Goal: Information Seeking & Learning: Find specific page/section

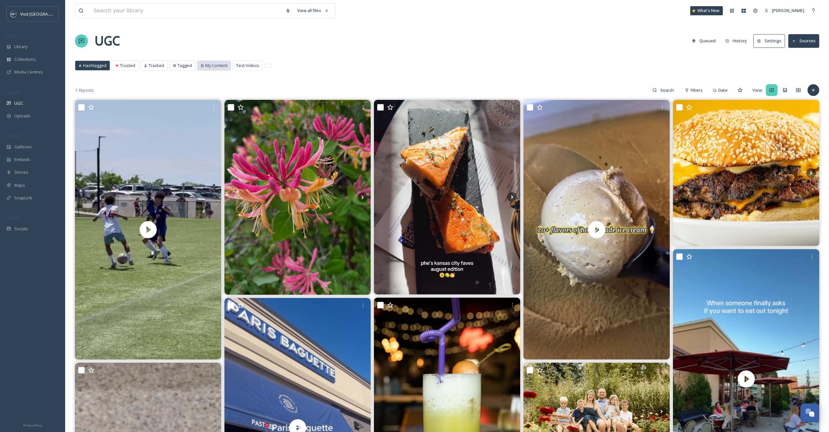
click at [215, 62] on div "My Content" at bounding box center [213, 65] width 33 height 9
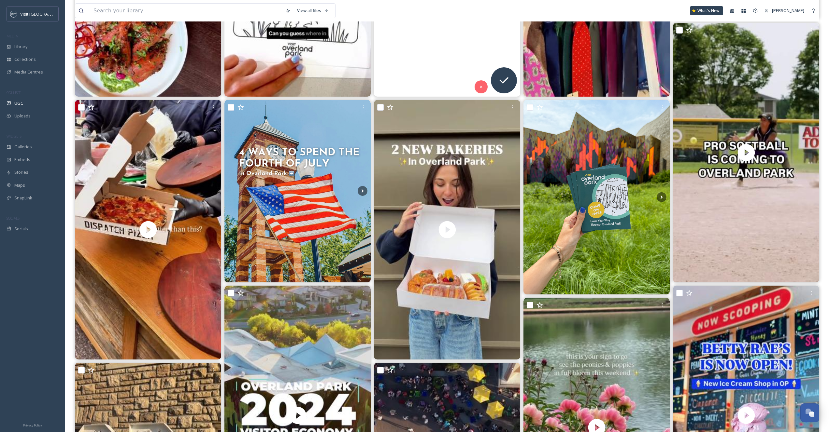
scroll to position [559, 0]
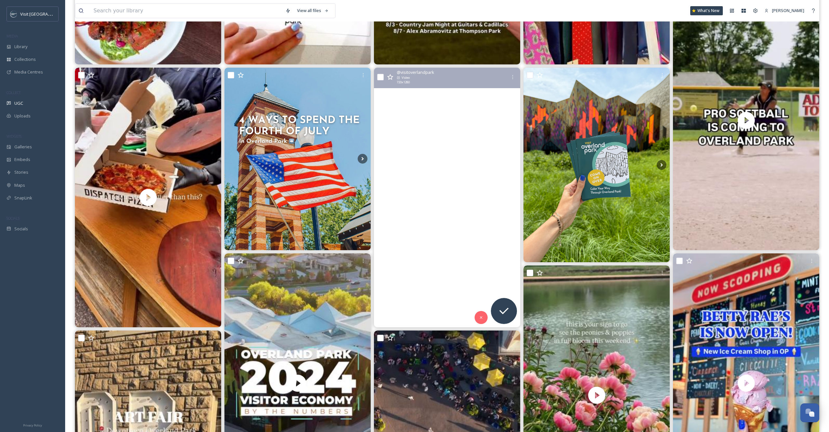
click at [487, 231] on video "Two BRAND-NEW bakeries opened in Overland Park this week, so you know we had ch…" at bounding box center [447, 198] width 146 height 260
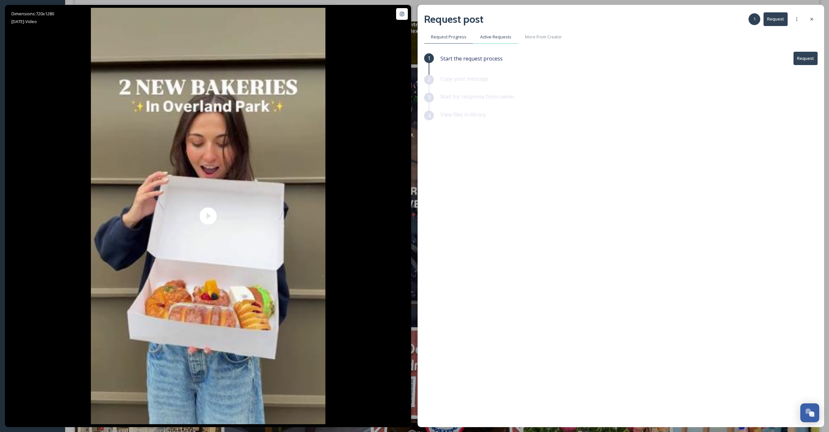
click at [488, 39] on span "Active Requests" at bounding box center [495, 37] width 31 height 6
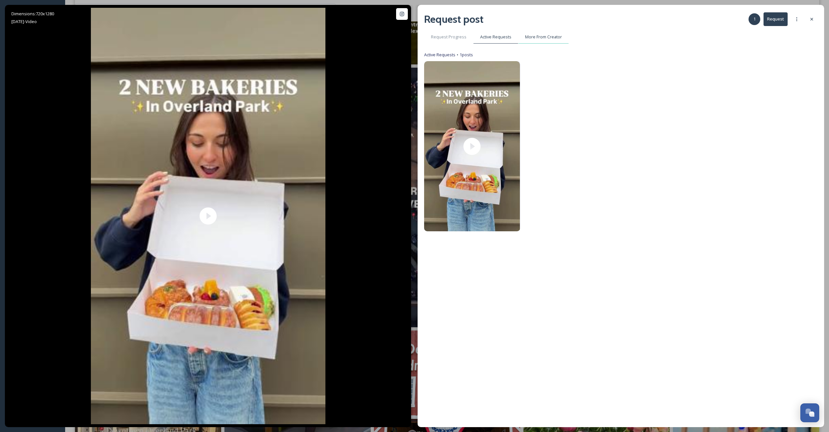
click at [542, 38] on span "More From Creator" at bounding box center [543, 37] width 37 height 6
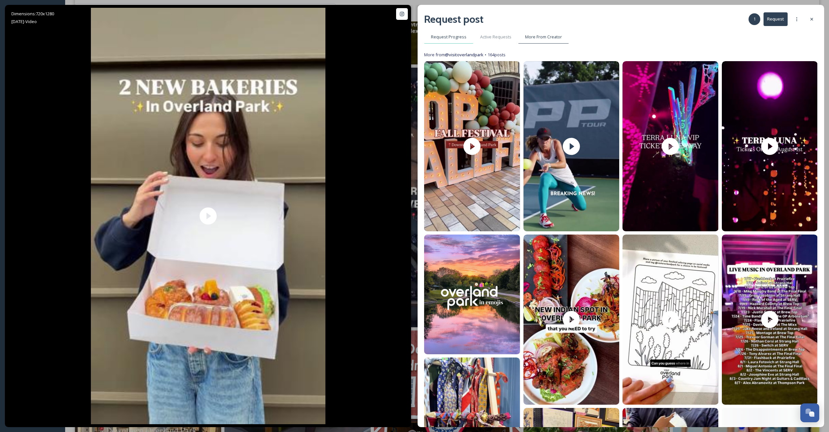
click at [464, 38] on span "Request Progress" at bounding box center [448, 37] width 35 height 6
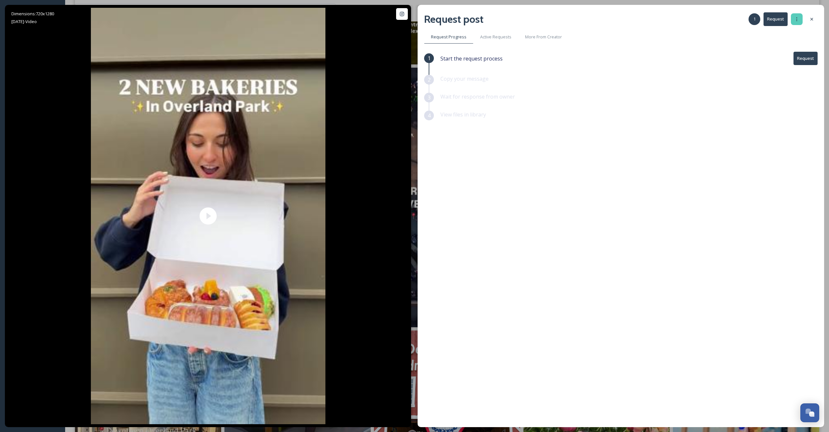
click at [795, 19] on icon at bounding box center [796, 19] width 5 height 5
click at [779, 72] on span "Authorise creator" at bounding box center [775, 72] width 34 height 6
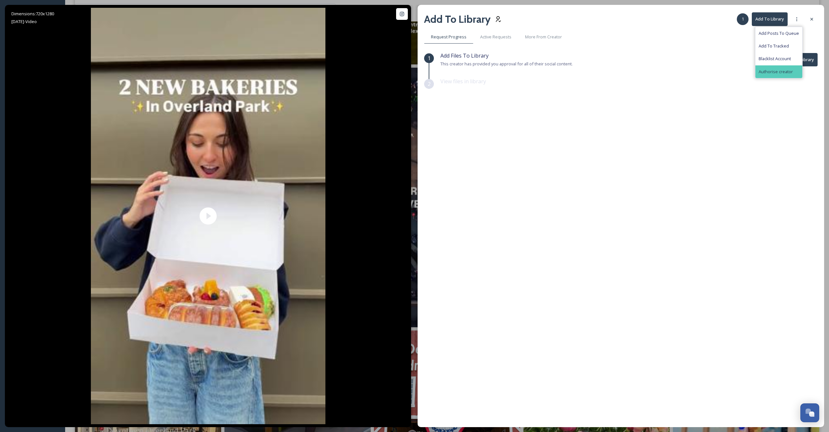
click at [663, 76] on div "Add Files To Library This creator has provided you approval for all of their so…" at bounding box center [628, 65] width 377 height 26
click at [794, 21] on icon at bounding box center [796, 19] width 5 height 5
click at [797, 55] on button "Add To Library" at bounding box center [799, 59] width 36 height 13
click at [793, 20] on div at bounding box center [797, 19] width 12 height 12
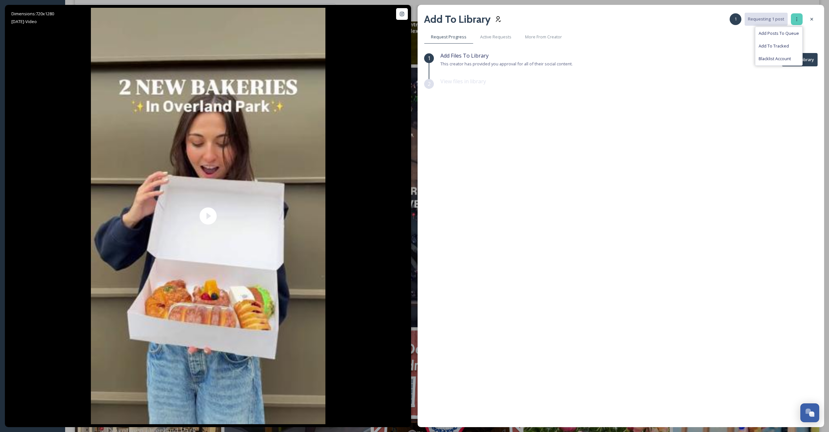
click at [800, 20] on div at bounding box center [797, 19] width 12 height 12
click at [811, 21] on icon at bounding box center [811, 19] width 5 height 5
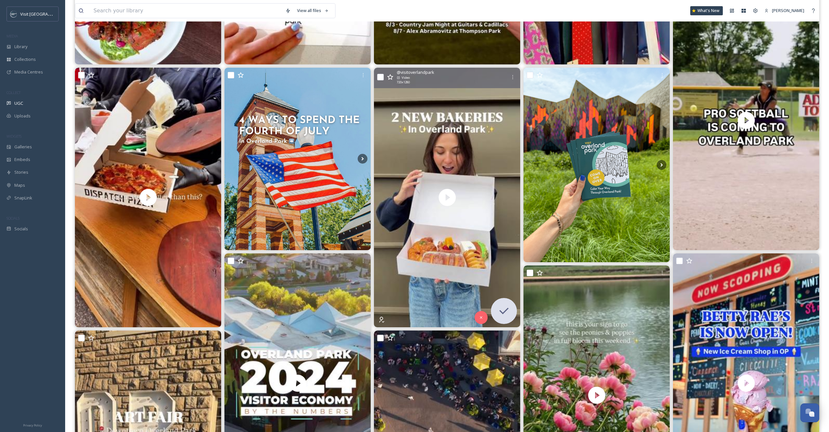
click at [383, 79] on div "@ visitoverlandpark Video 720 x 1280" at bounding box center [447, 78] width 146 height 21
click at [381, 79] on input "checkbox" at bounding box center [380, 77] width 7 height 7
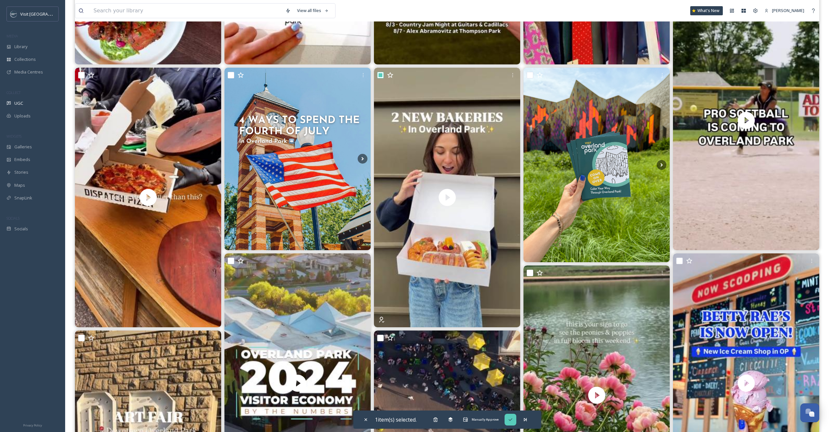
click at [514, 420] on div "Manually Approve" at bounding box center [510, 420] width 12 height 12
click at [495, 422] on icon at bounding box center [495, 420] width 5 height 4
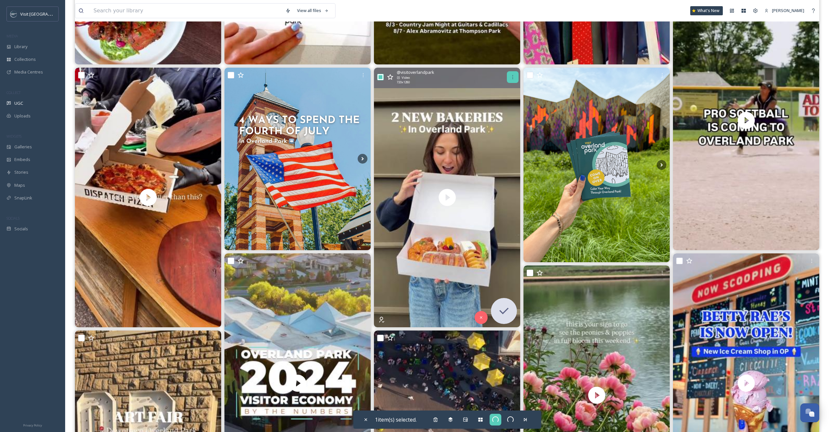
click at [510, 78] on icon at bounding box center [512, 77] width 5 height 5
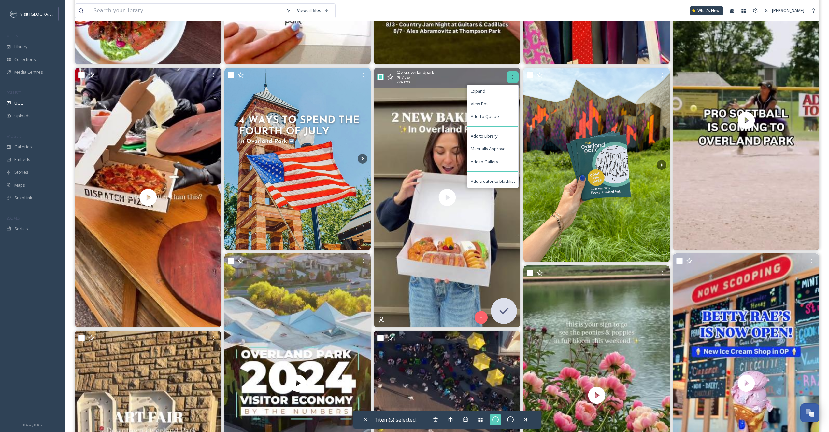
click at [510, 78] on icon at bounding box center [512, 77] width 5 height 5
checkbox input "false"
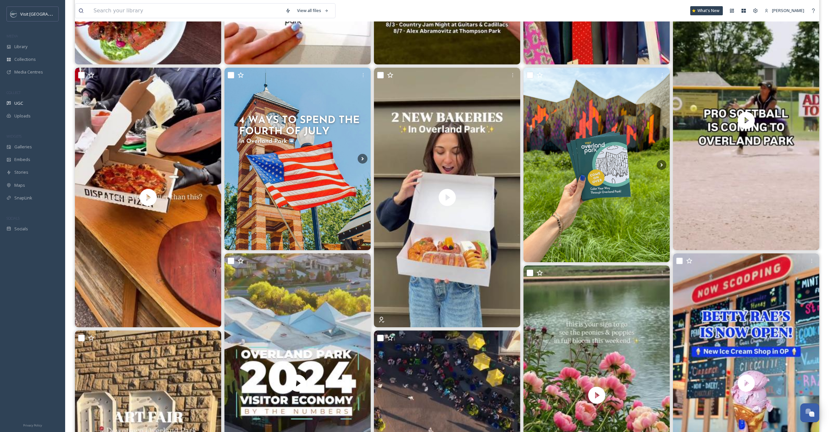
click at [37, 38] on div "MEDIA" at bounding box center [32, 36] width 65 height 8
click at [37, 46] on div "Library" at bounding box center [32, 46] width 65 height 13
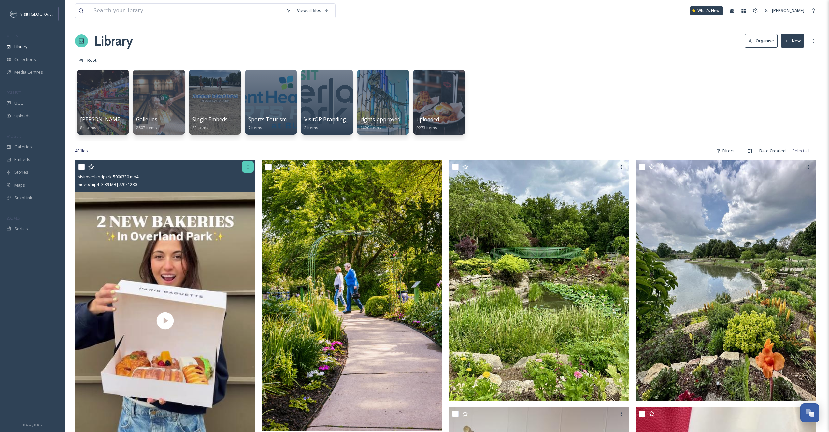
click at [246, 167] on icon at bounding box center [247, 166] width 5 height 5
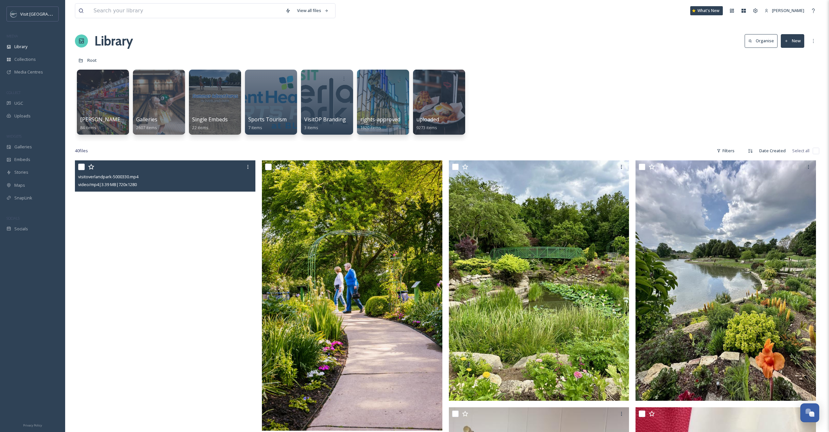
click at [153, 203] on video "visitoverlandpark-5000330.mp4" at bounding box center [165, 321] width 180 height 321
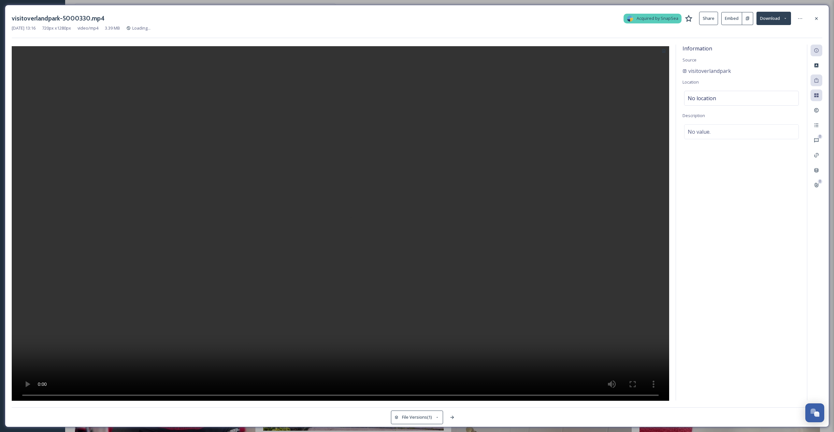
click at [728, 25] on div "[DATE] 13:16 720 px x 1280 px video/mp4 3.39 MB Loading..." at bounding box center [417, 28] width 810 height 6
click at [730, 21] on button "Embed" at bounding box center [731, 18] width 21 height 13
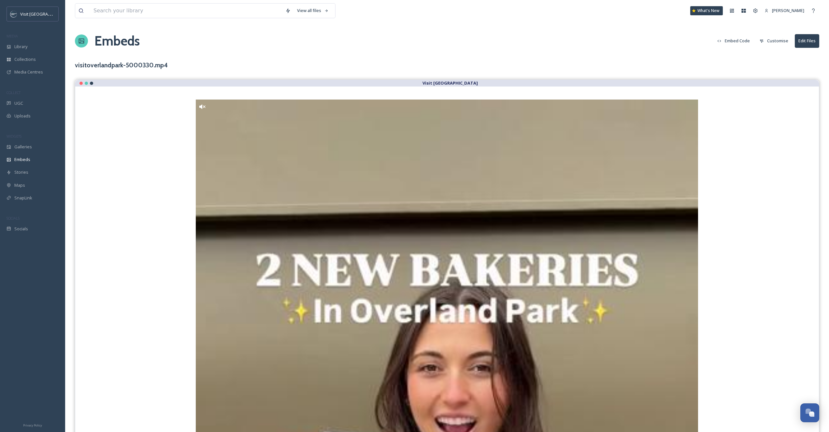
click at [729, 39] on button "Embed Code" at bounding box center [733, 41] width 39 height 13
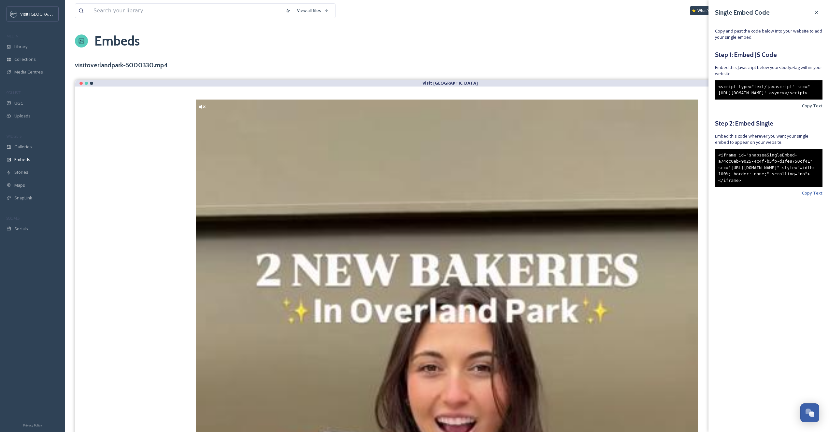
click at [804, 196] on span "Copy Text" at bounding box center [812, 193] width 21 height 6
click at [821, 10] on div at bounding box center [816, 13] width 12 height 12
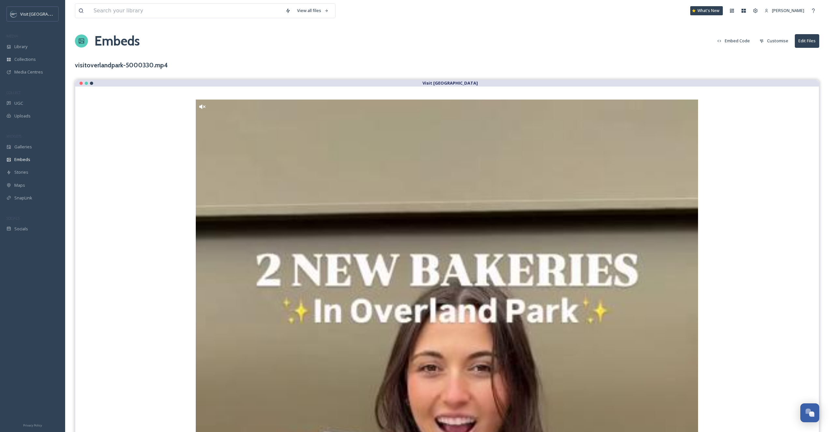
click at [764, 40] on button "Customise" at bounding box center [773, 41] width 35 height 13
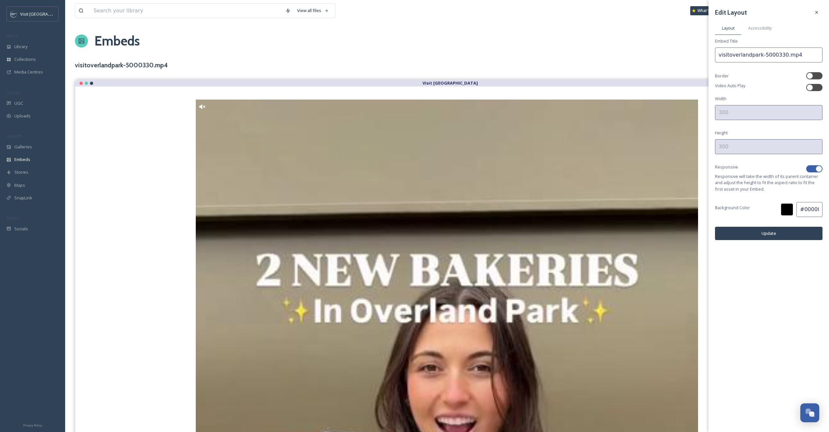
click at [811, 168] on div at bounding box center [810, 168] width 5 height 3
checkbox input "false"
click at [748, 117] on input at bounding box center [768, 112] width 107 height 15
click at [736, 149] on input at bounding box center [768, 146] width 107 height 15
click at [735, 230] on button "Update" at bounding box center [768, 233] width 107 height 13
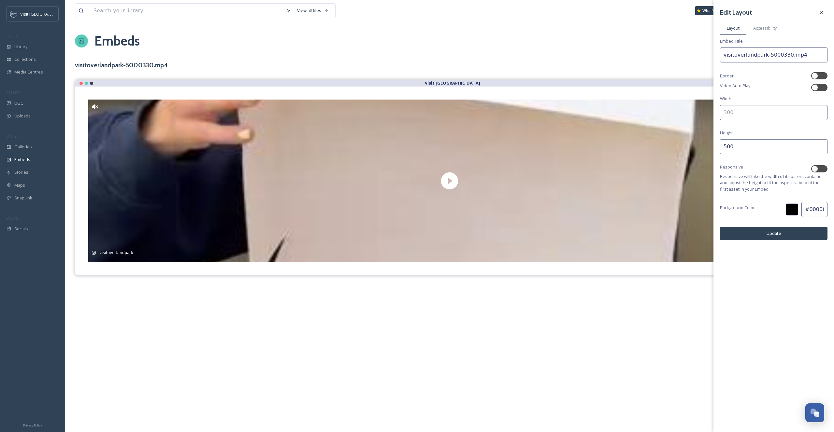
click at [764, 144] on input "500" at bounding box center [773, 146] width 107 height 15
type input "300"
click at [751, 235] on button "Update" at bounding box center [773, 233] width 107 height 13
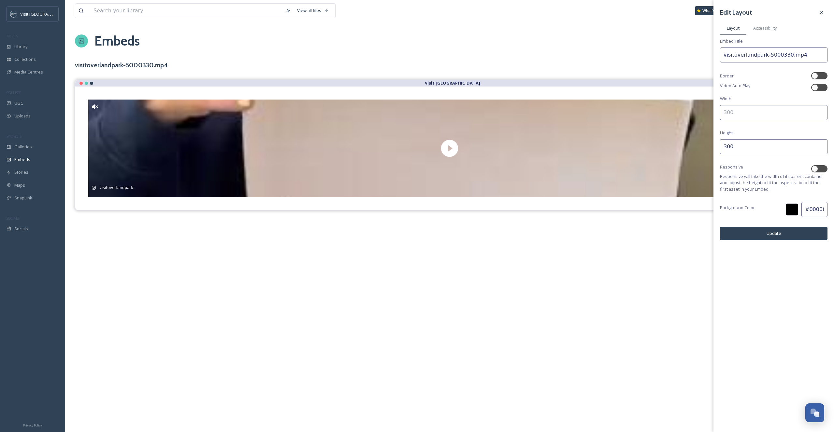
click at [738, 101] on div "Edit Layout Layout Accessibility Embed Title visitoverlandpark-5000330.mp4 Bord…" at bounding box center [773, 123] width 120 height 247
click at [738, 102] on div "Edit Layout Layout Accessibility Embed Title visitoverlandpark-5000330.mp4 Bord…" at bounding box center [773, 123] width 120 height 247
click at [739, 114] on input at bounding box center [773, 112] width 107 height 15
click at [763, 228] on button "Update" at bounding box center [773, 233] width 107 height 13
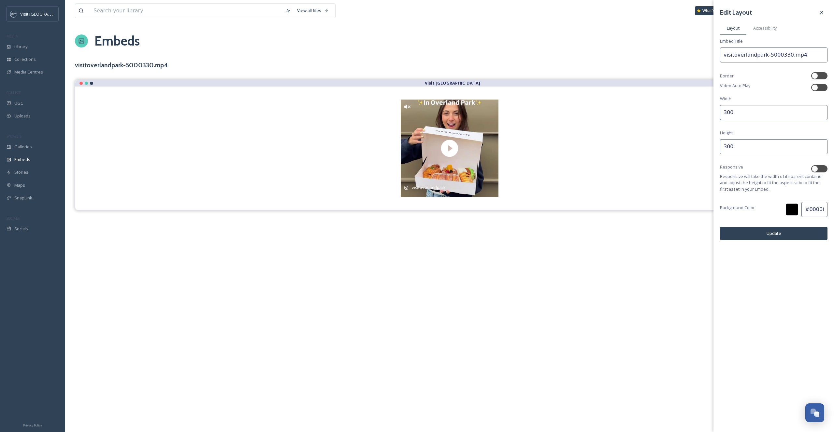
click at [741, 119] on input "300" at bounding box center [773, 112] width 107 height 15
type input "500"
click at [743, 151] on input "300" at bounding box center [773, 146] width 107 height 15
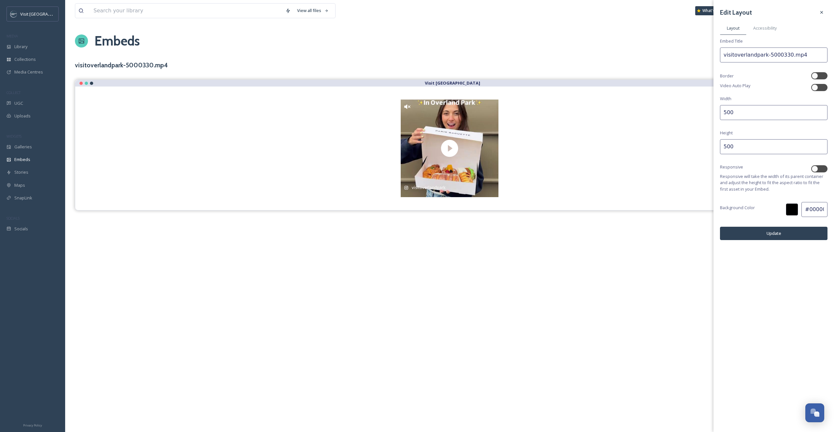
click at [746, 136] on div "Edit Layout Layout Accessibility Embed Title visitoverlandpark-5000330.mp4 Bord…" at bounding box center [773, 123] width 120 height 247
click at [748, 239] on button "Update" at bounding box center [773, 233] width 107 height 13
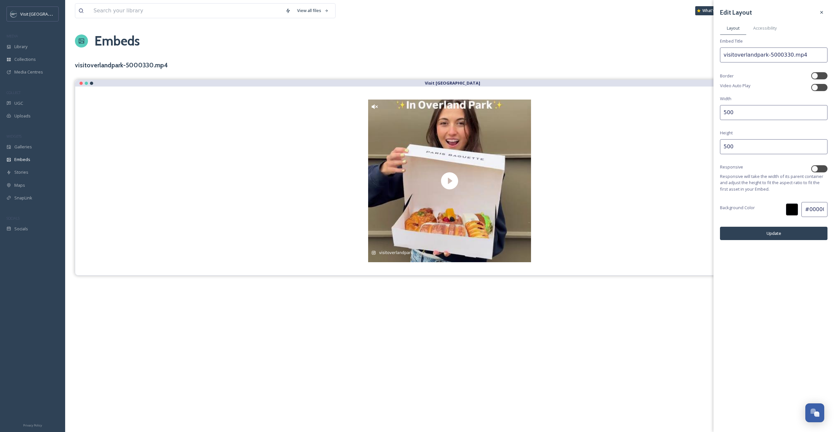
click at [740, 113] on input "500" at bounding box center [773, 112] width 107 height 15
click at [738, 147] on input "500" at bounding box center [773, 146] width 107 height 15
type input "800"
click at [766, 234] on button "Update" at bounding box center [773, 233] width 107 height 13
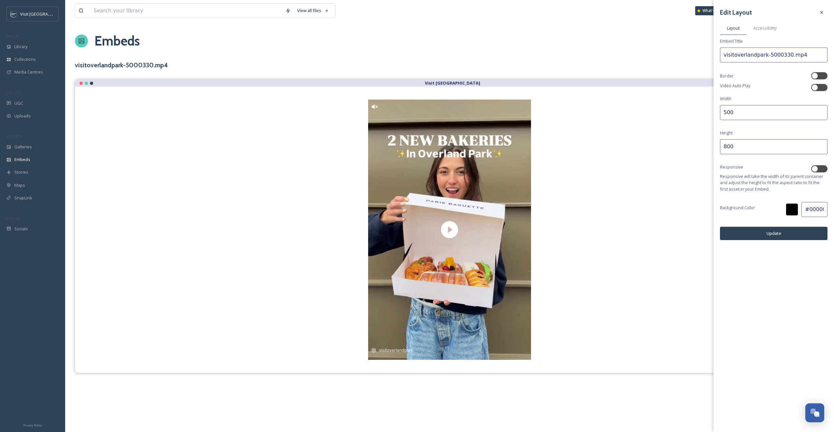
click at [824, 15] on div at bounding box center [821, 13] width 12 height 12
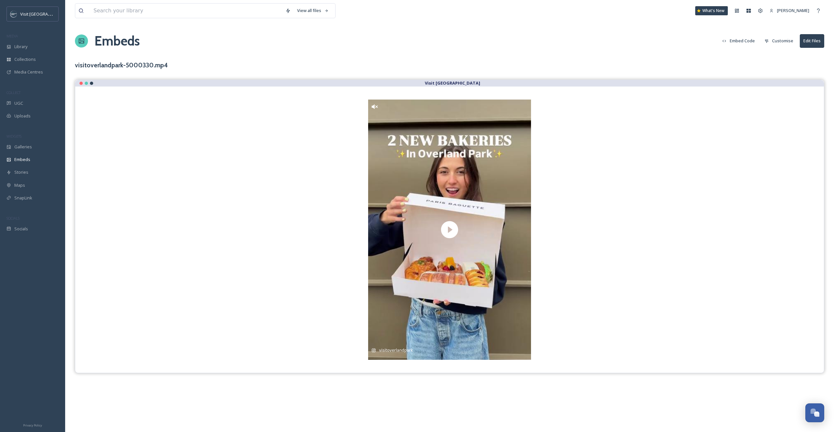
click at [769, 43] on button "Customise" at bounding box center [778, 41] width 35 height 13
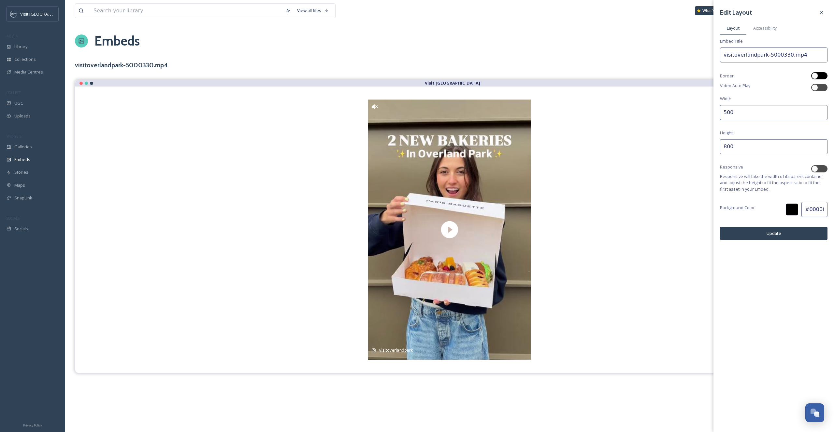
click at [816, 76] on div at bounding box center [814, 76] width 7 height 7
click at [783, 78] on div "Border" at bounding box center [773, 75] width 107 height 7
click at [781, 236] on button "Update" at bounding box center [773, 233] width 107 height 13
click at [822, 72] on div at bounding box center [819, 75] width 16 height 7
checkbox input "false"
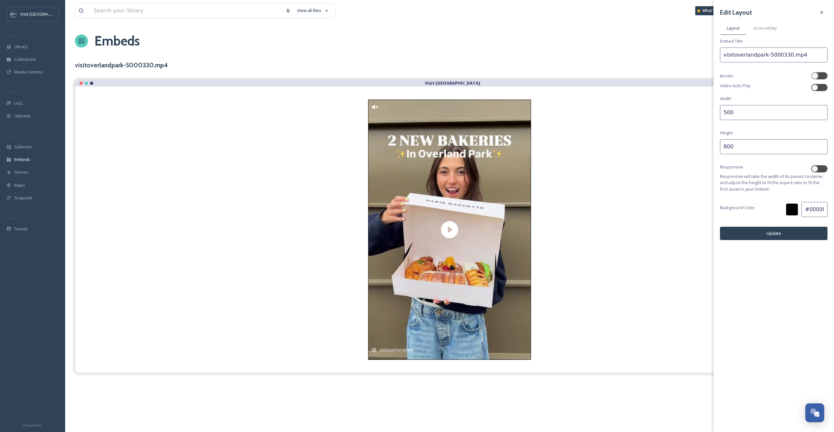
click at [757, 236] on button "Update" at bounding box center [773, 233] width 107 height 13
click at [760, 116] on input "500" at bounding box center [773, 112] width 107 height 15
type input "300"
click at [757, 146] on input "800" at bounding box center [773, 146] width 107 height 15
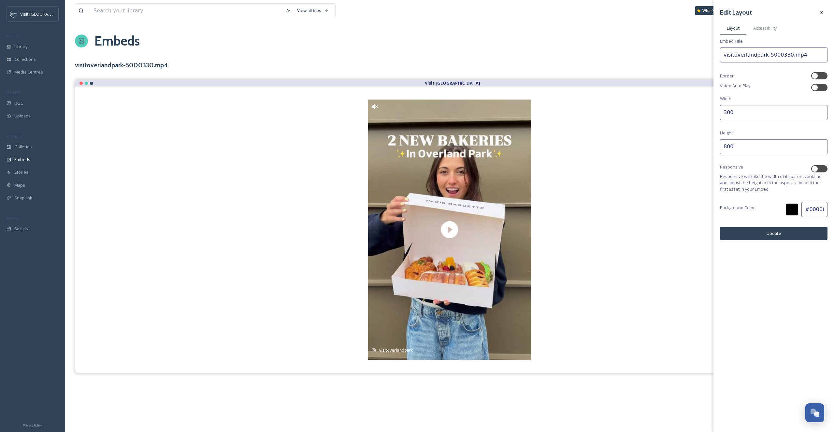
click at [757, 146] on input "800" at bounding box center [773, 146] width 107 height 15
type input "500"
click at [758, 237] on button "Update" at bounding box center [773, 233] width 107 height 13
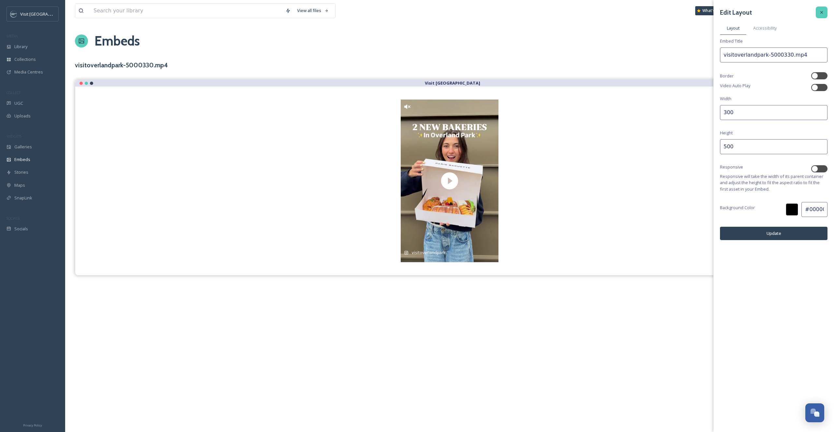
click at [821, 14] on icon at bounding box center [821, 12] width 5 height 5
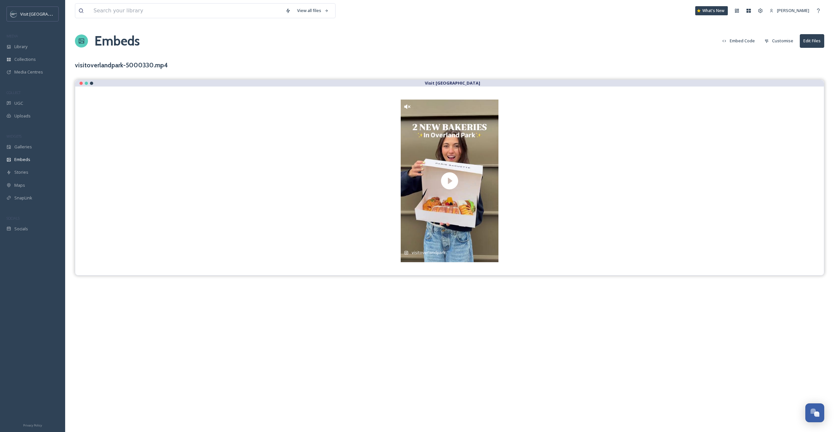
click at [775, 39] on button "Customise" at bounding box center [778, 41] width 35 height 13
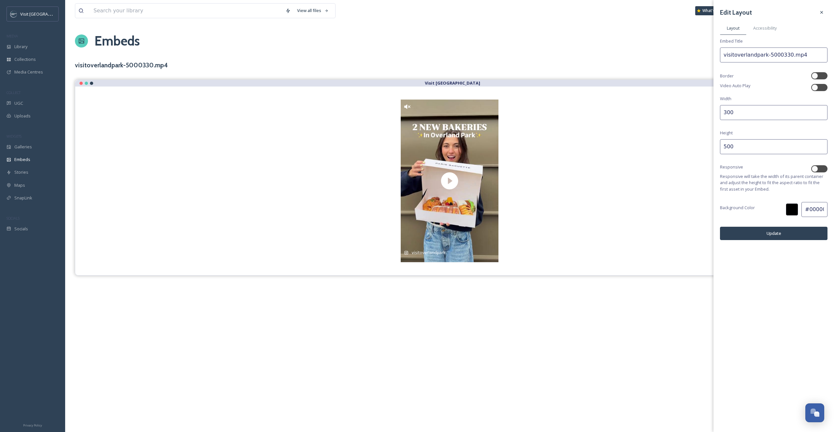
click at [814, 10] on div "Edit Layout" at bounding box center [773, 13] width 107 height 12
click at [819, 11] on icon at bounding box center [821, 12] width 5 height 5
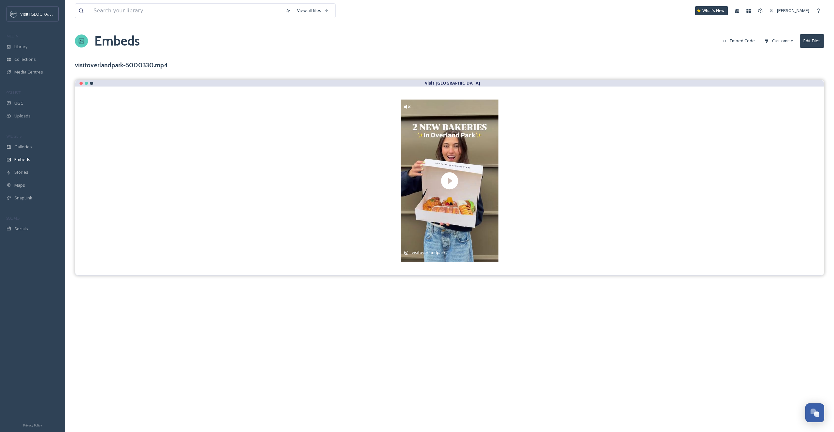
click at [751, 39] on button "Embed Code" at bounding box center [738, 41] width 39 height 13
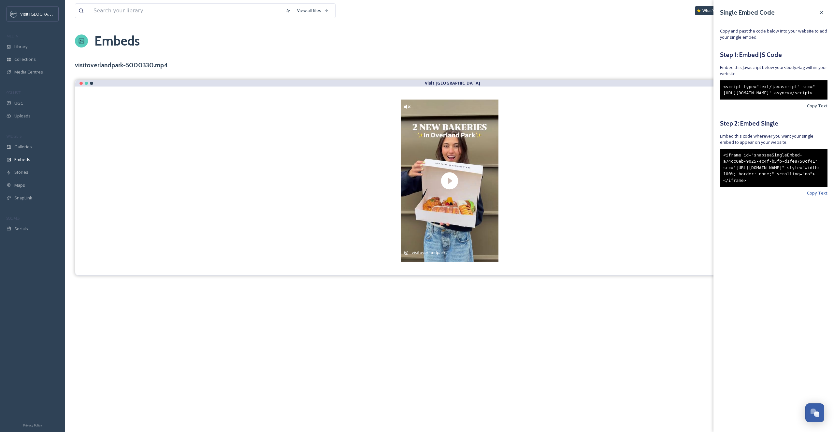
click at [815, 196] on span "Copy Text" at bounding box center [817, 193] width 21 height 6
click at [822, 109] on span "Copy Text" at bounding box center [817, 106] width 21 height 6
click at [819, 12] on icon at bounding box center [821, 12] width 5 height 5
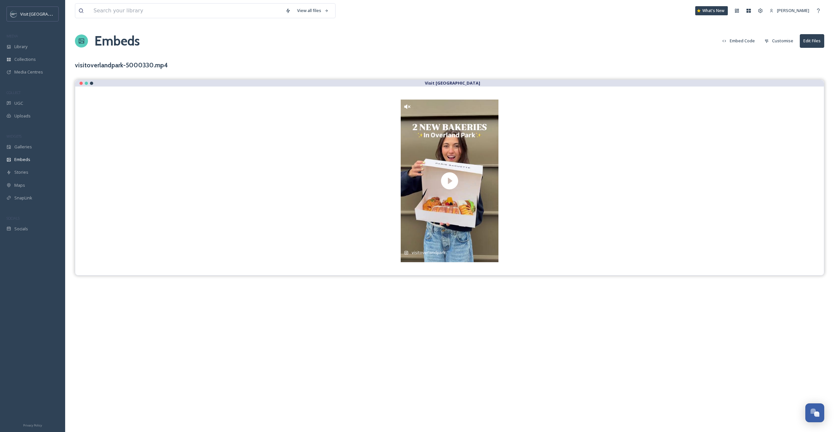
click at [787, 39] on button "Customise" at bounding box center [778, 41] width 35 height 13
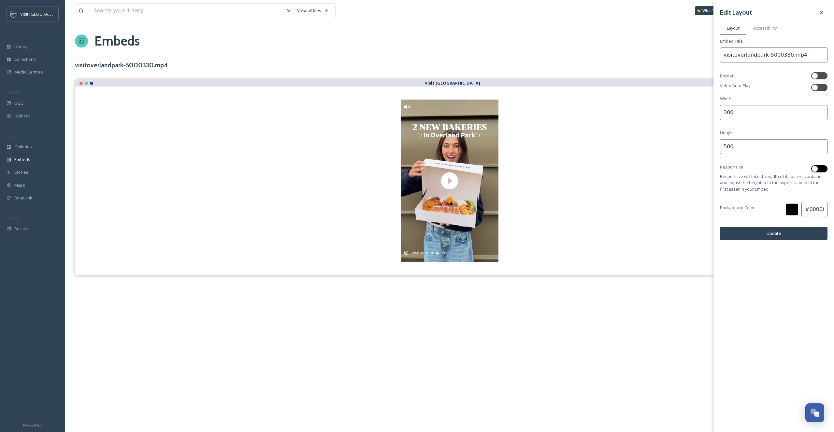
click at [815, 166] on div at bounding box center [814, 169] width 7 height 7
checkbox input "true"
click at [770, 235] on button "Update" at bounding box center [773, 233] width 107 height 13
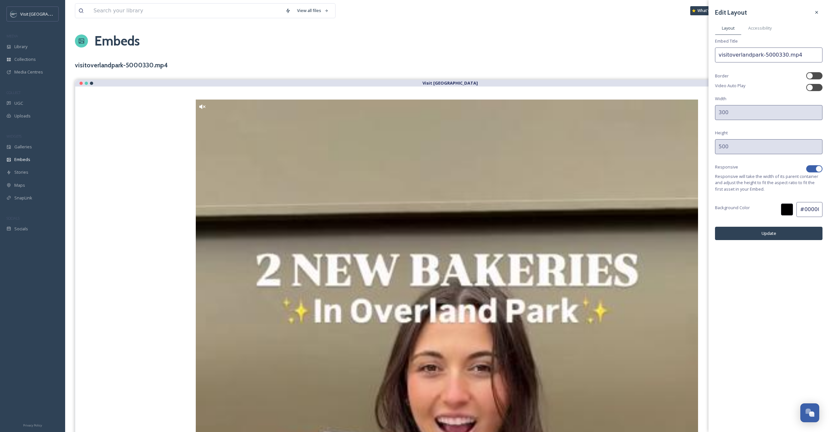
click at [780, 234] on button "Update" at bounding box center [768, 233] width 107 height 13
click at [815, 6] on div "Edit Layout Layout Accessibility Embed Title visitoverlandpark-5000330.mp4 Bord…" at bounding box center [768, 123] width 120 height 247
click at [815, 9] on div at bounding box center [816, 13] width 12 height 12
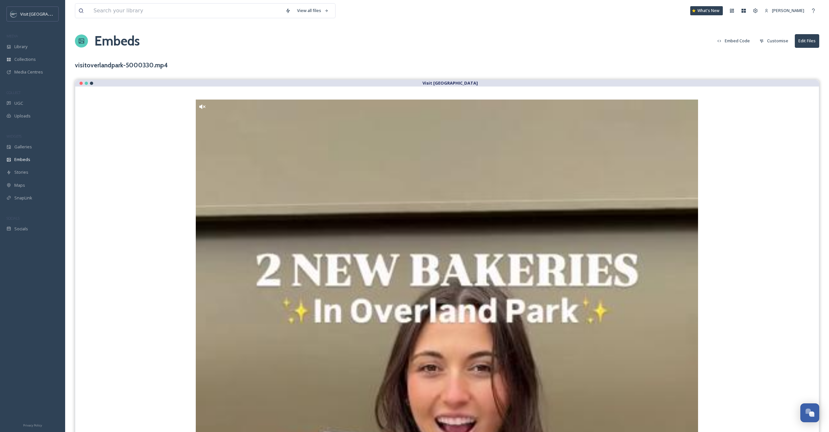
click at [739, 41] on button "Embed Code" at bounding box center [733, 41] width 39 height 13
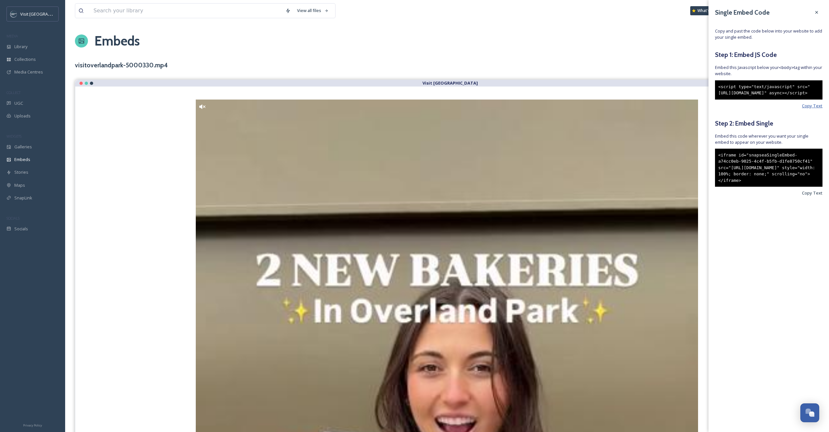
click at [815, 109] on span "Copy Text" at bounding box center [812, 106] width 21 height 6
click at [810, 109] on span "Copy Text" at bounding box center [812, 106] width 21 height 6
click at [812, 196] on span "Copy Text" at bounding box center [812, 193] width 21 height 6
click at [812, 14] on div at bounding box center [816, 13] width 12 height 12
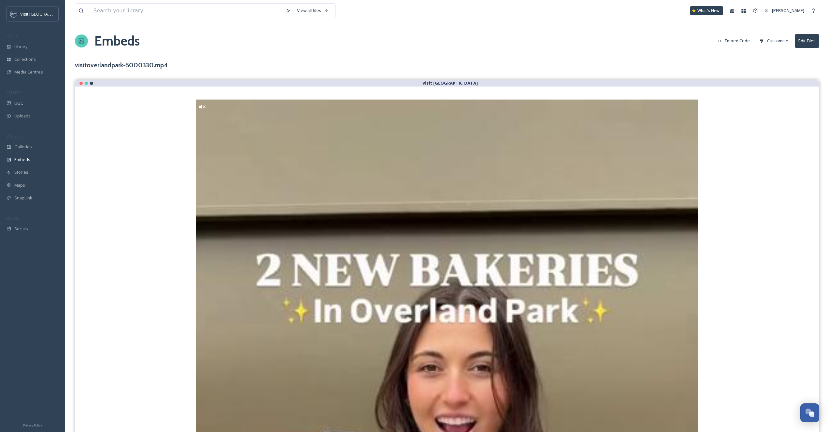
click at [771, 37] on button "Customise" at bounding box center [773, 41] width 35 height 13
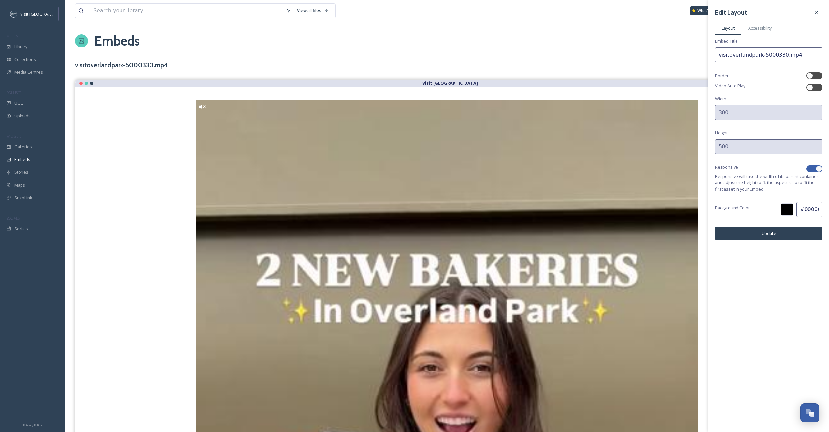
click at [814, 169] on div at bounding box center [814, 168] width 16 height 7
checkbox input "false"
click at [777, 233] on button "Update" at bounding box center [768, 233] width 107 height 13
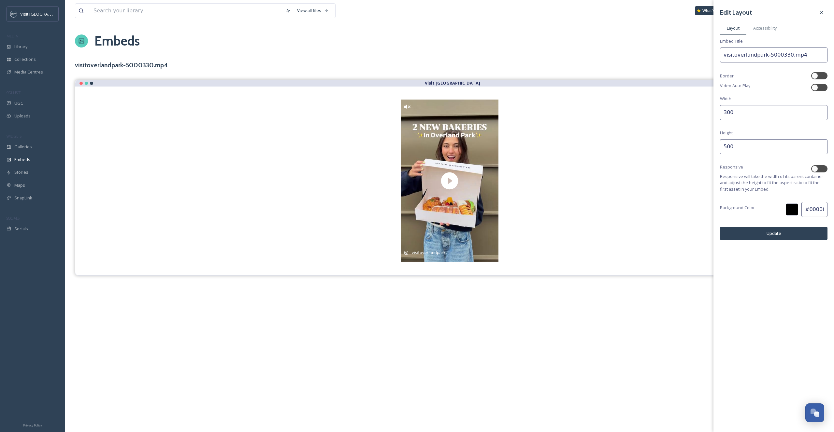
click at [745, 142] on input "500" at bounding box center [773, 146] width 107 height 15
type input "200"
click at [730, 108] on input "300" at bounding box center [773, 112] width 107 height 15
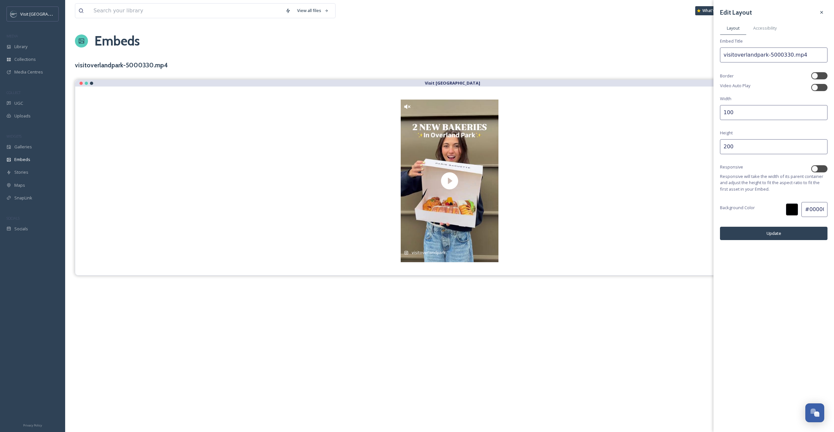
type input "100"
click at [758, 263] on div "Edit Layout Layout Accessibility Embed Title visitoverlandpark-5000330.mp4 Bord…" at bounding box center [773, 216] width 120 height 432
click at [756, 235] on button "Update" at bounding box center [773, 233] width 107 height 13
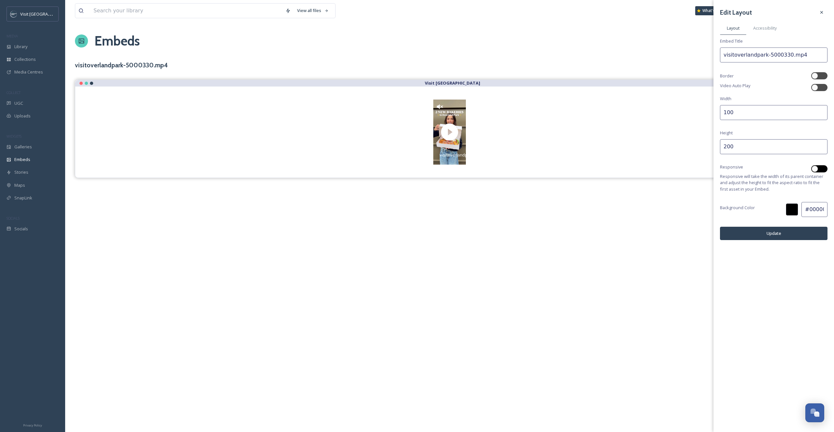
click at [819, 167] on div at bounding box center [819, 168] width 16 height 7
checkbox input "true"
click at [781, 230] on button "Update" at bounding box center [773, 233] width 107 height 13
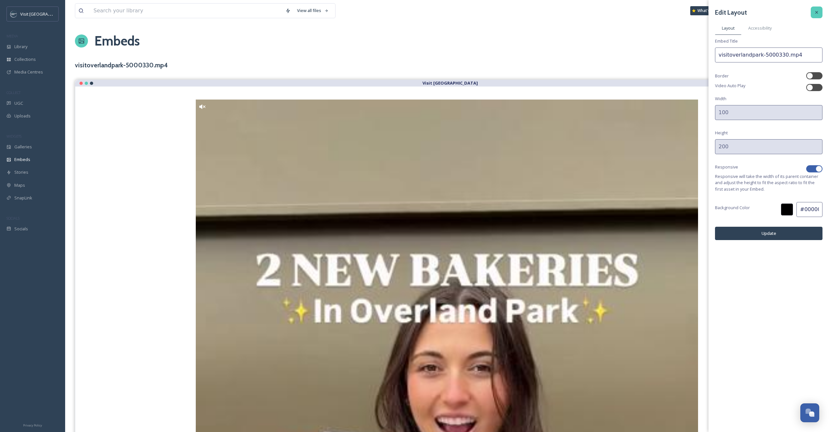
click at [816, 10] on icon at bounding box center [816, 12] width 5 height 5
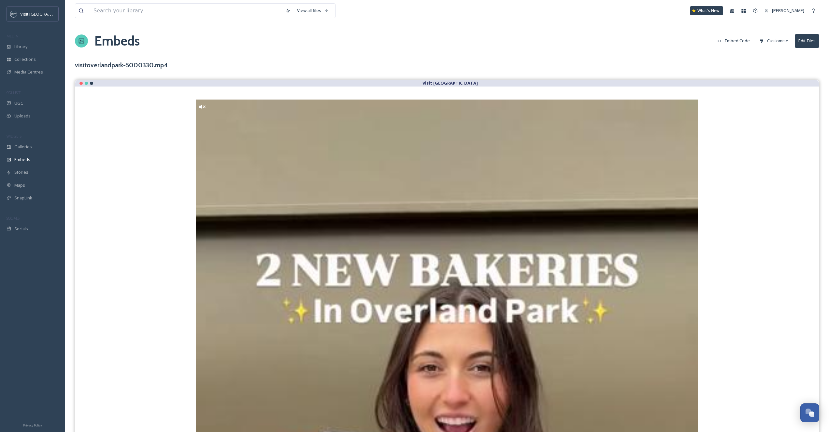
click at [735, 38] on button "Embed Code" at bounding box center [733, 41] width 39 height 13
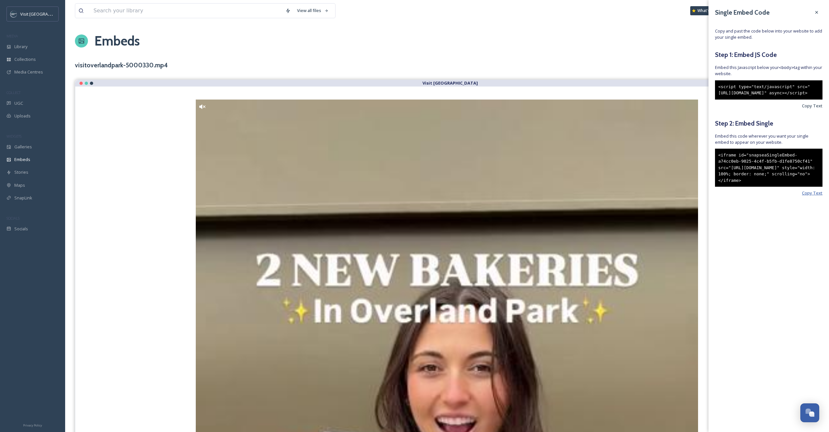
click at [816, 196] on span "Copy Text" at bounding box center [812, 193] width 21 height 6
click at [812, 196] on span "Copy Text" at bounding box center [812, 193] width 21 height 6
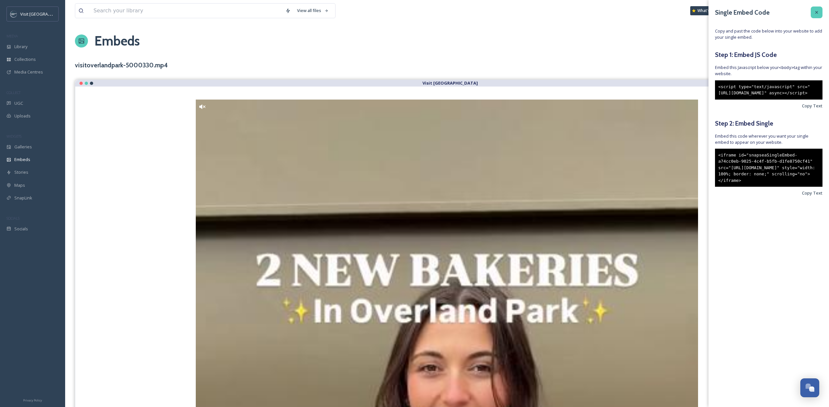
click at [811, 16] on div at bounding box center [816, 13] width 12 height 12
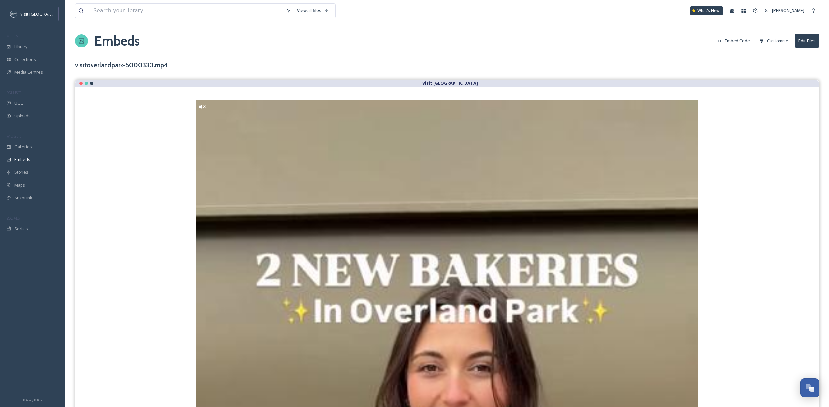
click at [123, 61] on h3 "visitoverlandpark-5000330.mp4" at bounding box center [121, 65] width 93 height 9
copy div "visitoverlandpark-5000330.mp4"
click at [741, 42] on button "Embed Code" at bounding box center [733, 41] width 39 height 13
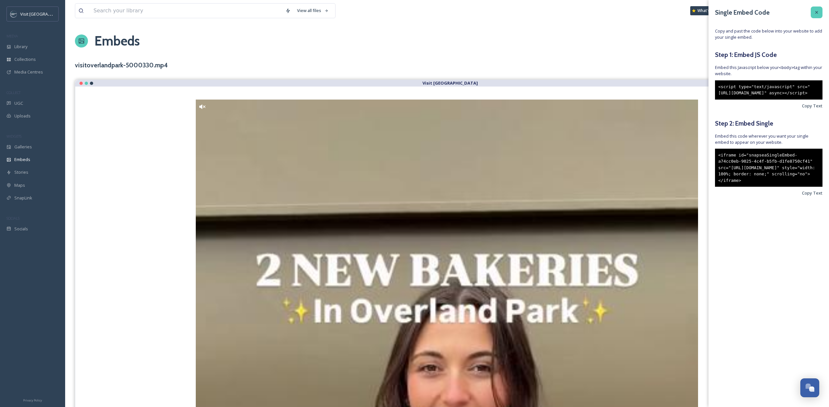
click at [820, 14] on div at bounding box center [816, 13] width 12 height 12
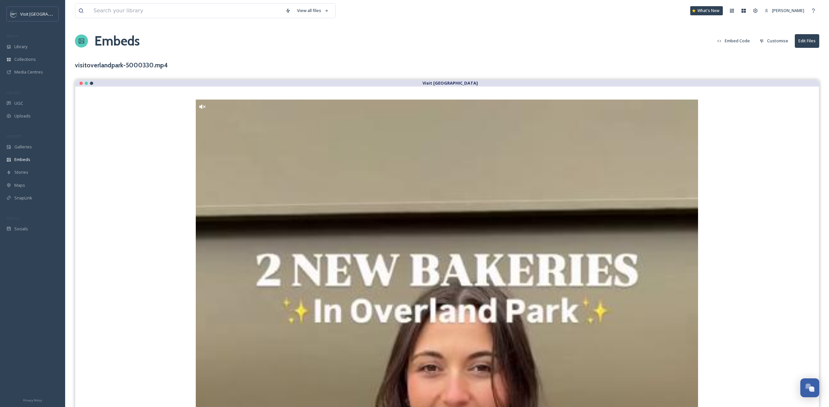
click at [772, 43] on button "Customise" at bounding box center [773, 41] width 35 height 13
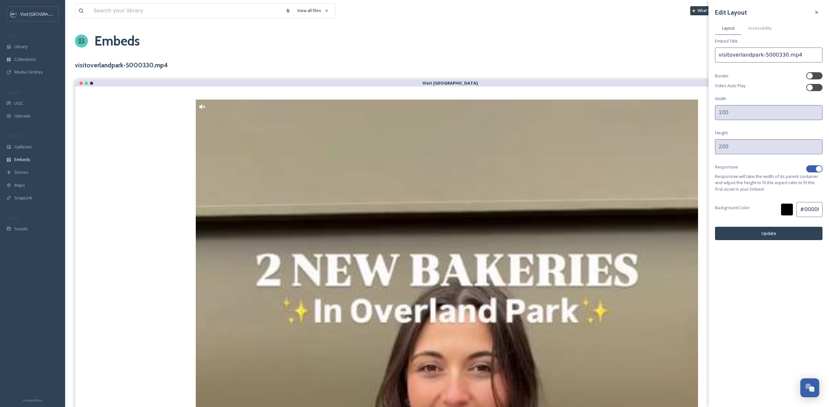
click at [817, 164] on div "Responsive" at bounding box center [768, 168] width 107 height 9
click at [817, 169] on div at bounding box center [818, 169] width 7 height 7
checkbox input "false"
click at [743, 152] on input "200" at bounding box center [768, 146] width 107 height 15
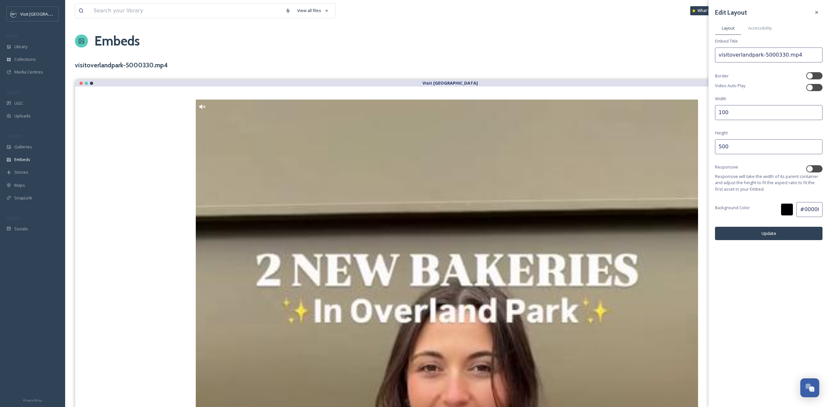
type input "500"
click at [728, 121] on div "Edit Layout Layout Accessibility Embed Title visitoverlandpark-5000330.mp4 Bord…" at bounding box center [768, 123] width 120 height 247
click at [728, 119] on input "100" at bounding box center [768, 112] width 107 height 15
click at [789, 232] on button "Update" at bounding box center [768, 233] width 107 height 13
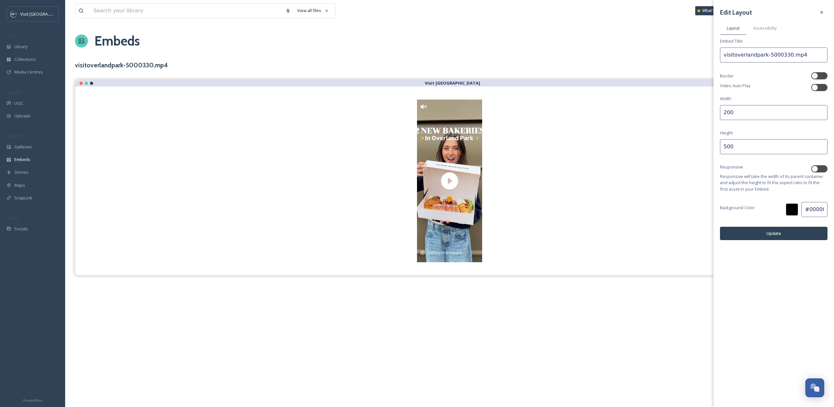
click at [749, 114] on input "200" at bounding box center [773, 112] width 107 height 15
type input "250"
click at [783, 225] on div "Edit Layout Layout Accessibility Embed Title visitoverlandpark-5000330.mp4 Bord…" at bounding box center [773, 123] width 120 height 247
click at [783, 230] on button "Update" at bounding box center [773, 233] width 107 height 13
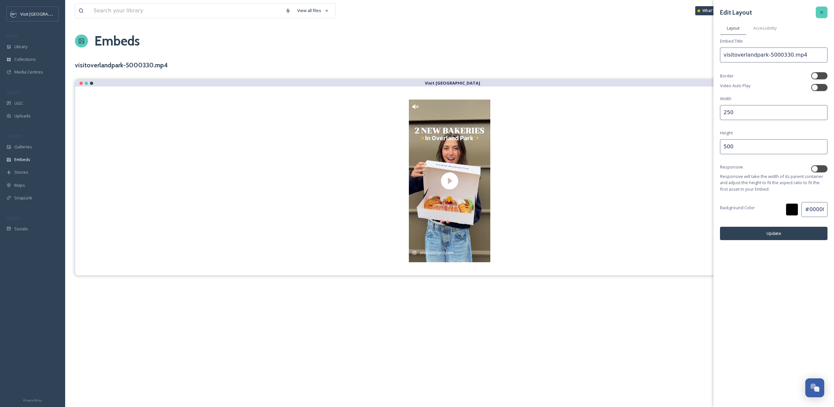
click at [824, 8] on div at bounding box center [821, 13] width 12 height 12
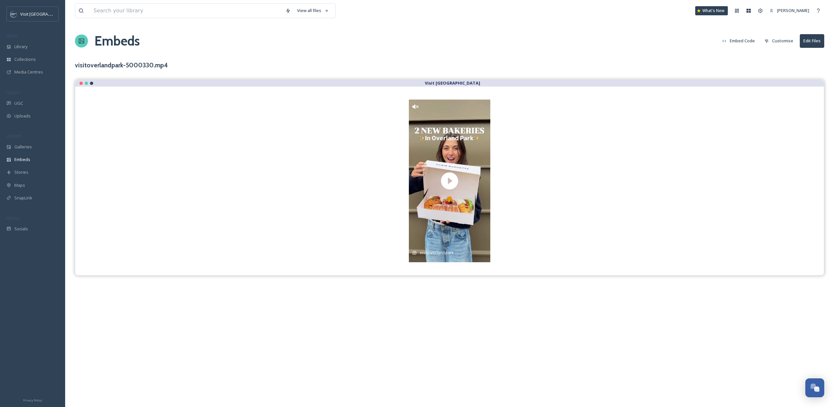
click at [753, 147] on div "visitoverlandpark [DATE] Two BRAND-NEW bakeries opened in [GEOGRAPHIC_DATA] thi…" at bounding box center [449, 181] width 722 height 163
click at [39, 49] on div "Library" at bounding box center [32, 46] width 65 height 13
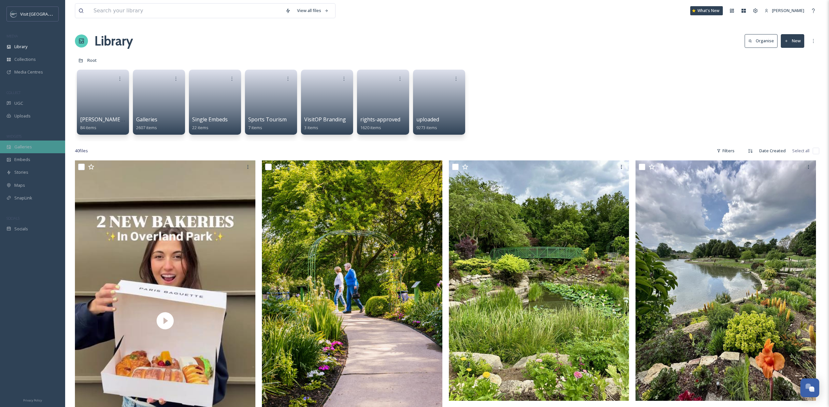
click at [38, 153] on div "Galleries" at bounding box center [32, 147] width 65 height 13
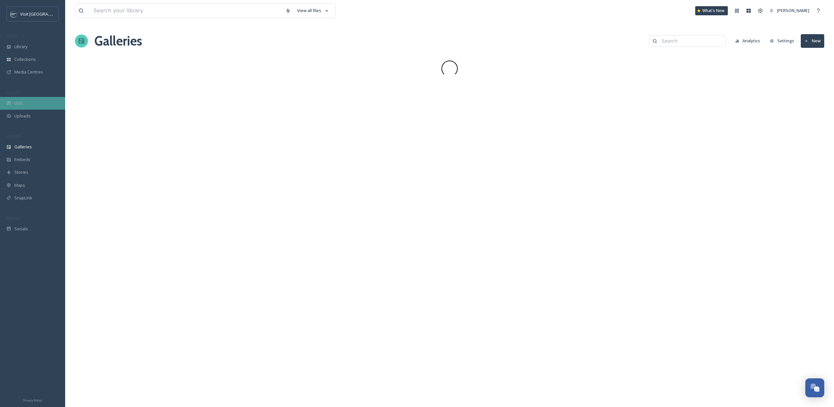
click at [29, 101] on div "UGC" at bounding box center [32, 103] width 65 height 13
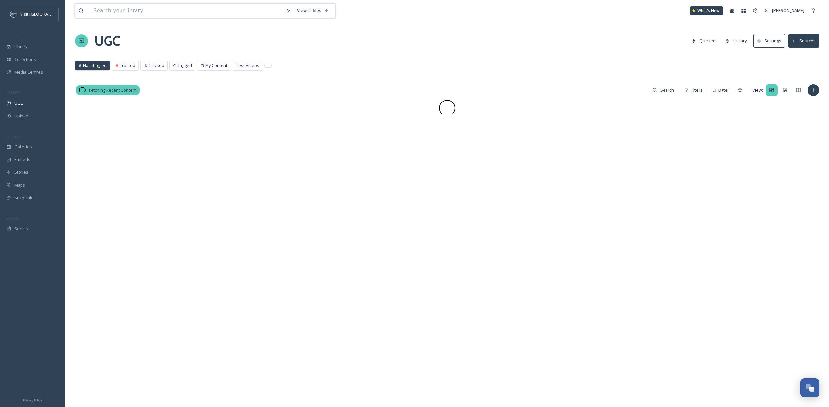
click at [148, 13] on input at bounding box center [186, 11] width 192 height 14
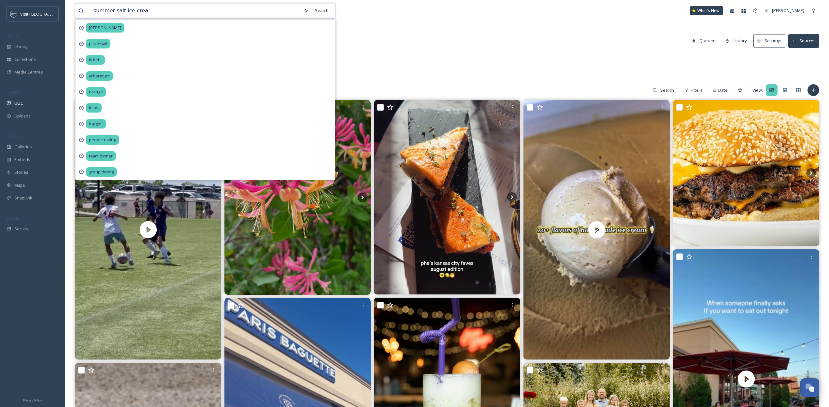
type input "summer salt ice cream"
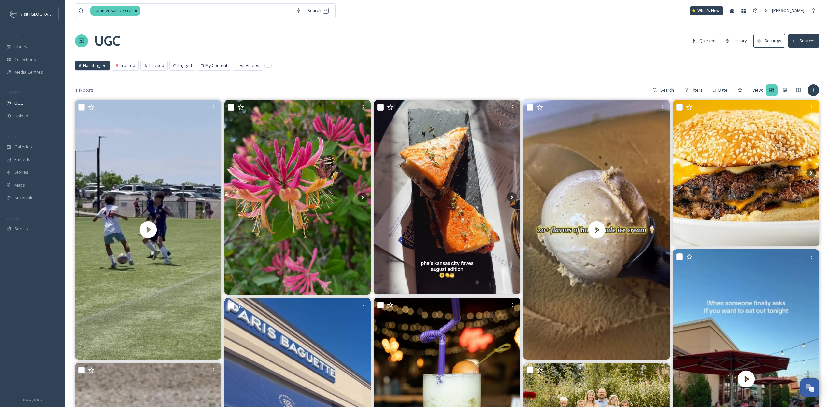
click at [410, 36] on div "UGC Queued History Settings Sources" at bounding box center [447, 41] width 744 height 20
click at [164, 8] on input at bounding box center [216, 11] width 151 height 14
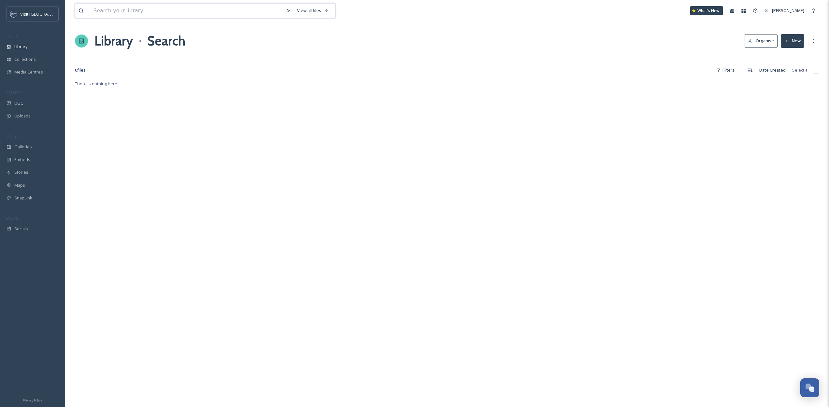
click at [114, 13] on input at bounding box center [186, 11] width 192 height 14
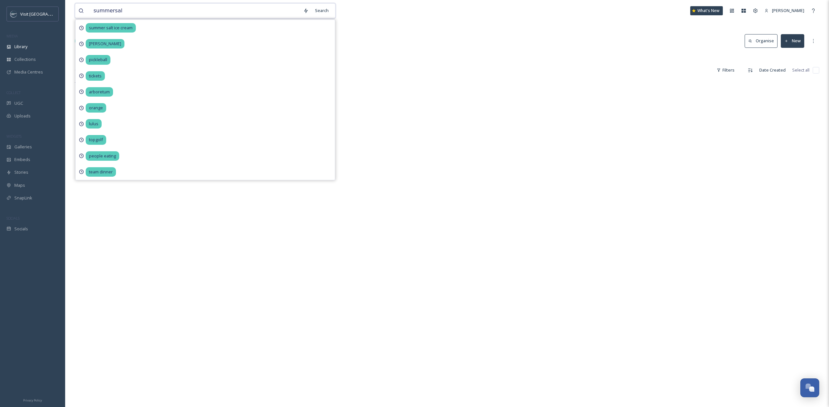
type input "summersalt"
click at [47, 107] on div "UGC" at bounding box center [32, 103] width 65 height 13
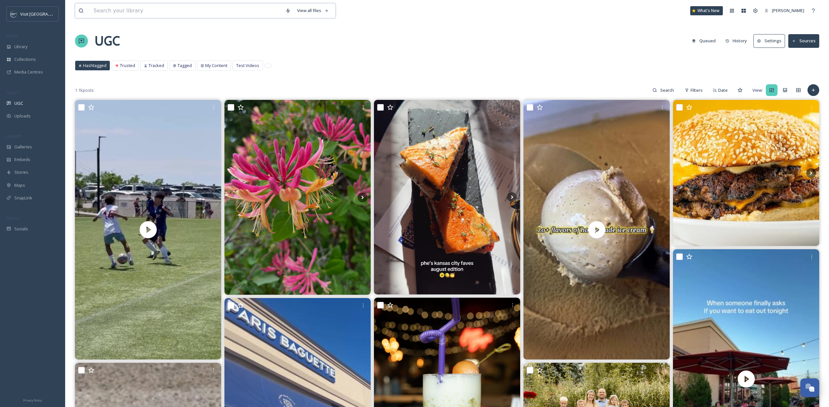
click at [186, 15] on input at bounding box center [186, 11] width 192 height 14
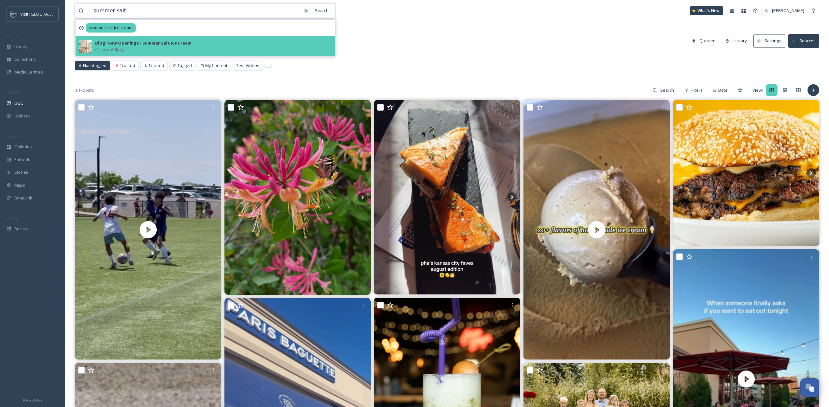
type input "summer salt"
click at [193, 43] on div "Blog: New Openings - Summer Salt Ice Cream Gallery - 6 file(s)" at bounding box center [213, 46] width 236 height 14
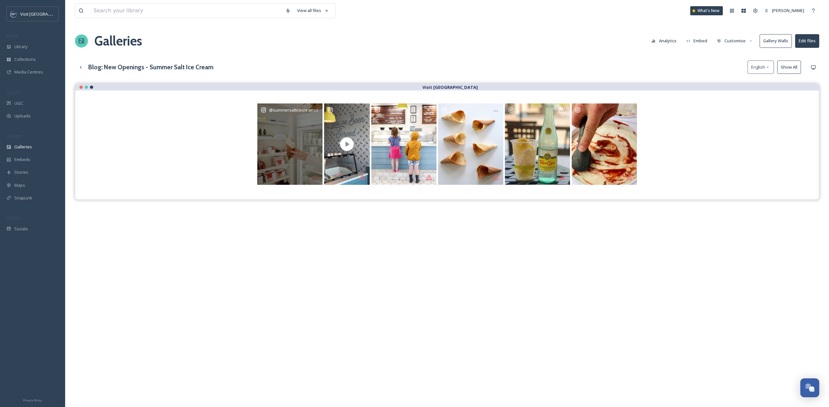
click at [310, 137] on div "@ summersalticecreamco" at bounding box center [289, 144] width 65 height 81
click at [306, 142] on div "@ summersalticecreamco" at bounding box center [289, 144] width 65 height 81
click at [293, 158] on div "@ summersalticecreamco" at bounding box center [289, 144] width 65 height 81
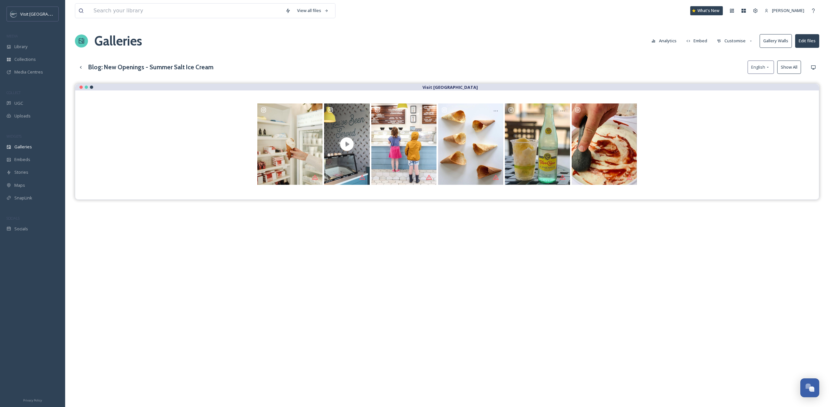
click at [792, 43] on div "Galleries Analytics Embed Customise Gallery Walls Edit files" at bounding box center [447, 41] width 744 height 20
click at [812, 45] on button "Edit files" at bounding box center [807, 40] width 24 height 13
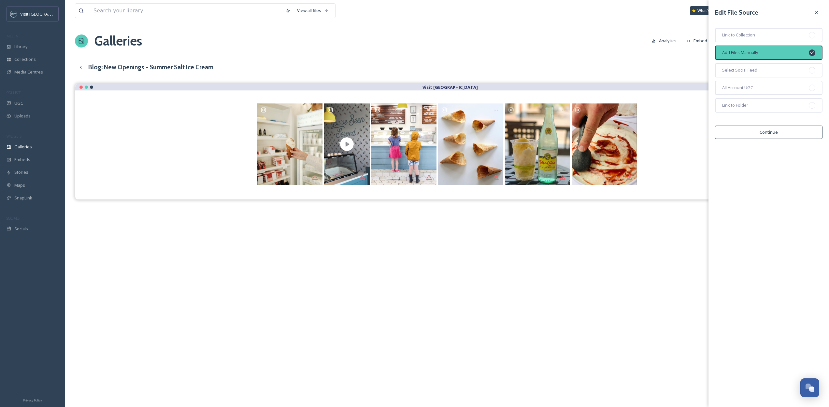
click at [766, 129] on button "Continue" at bounding box center [768, 132] width 107 height 13
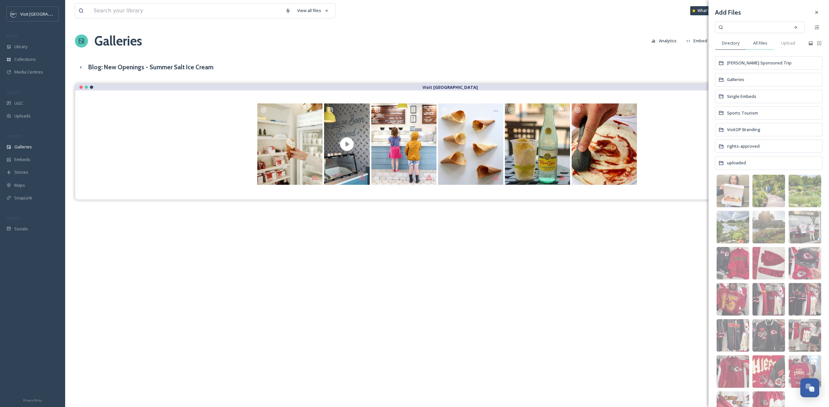
click at [769, 45] on div "All Files" at bounding box center [760, 42] width 28 height 13
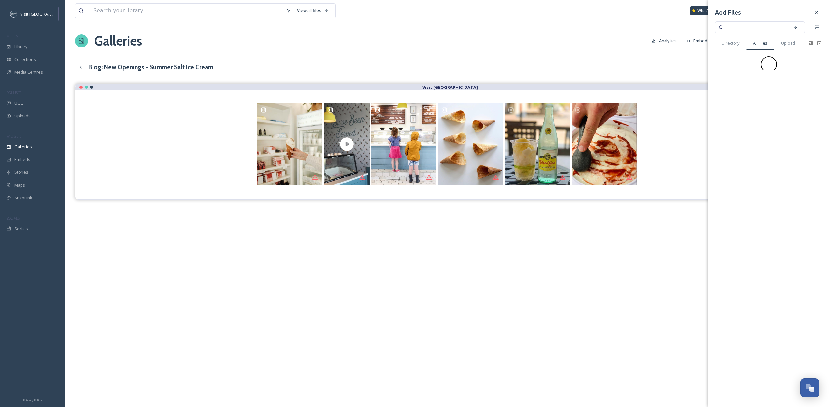
click at [737, 31] on input at bounding box center [755, 27] width 62 height 14
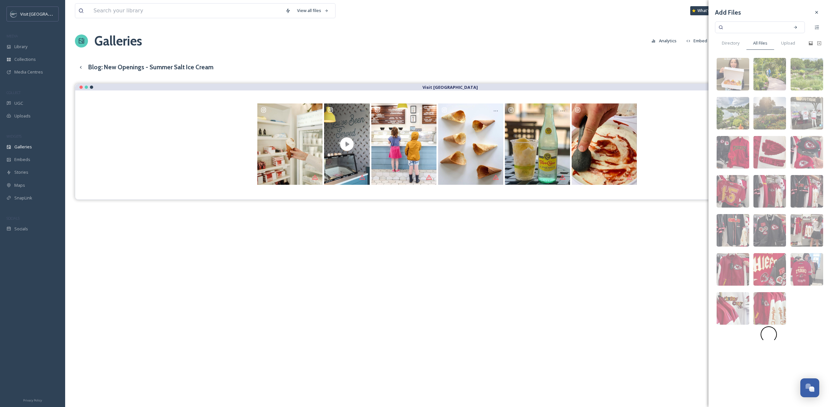
click at [588, 215] on div "Visit [GEOGRAPHIC_DATA]" at bounding box center [447, 287] width 744 height 407
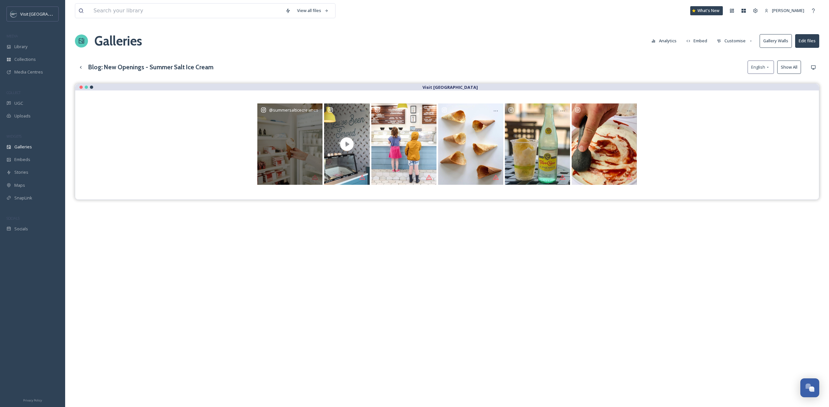
click at [292, 157] on div "@ summersalticecreamco" at bounding box center [289, 144] width 65 height 81
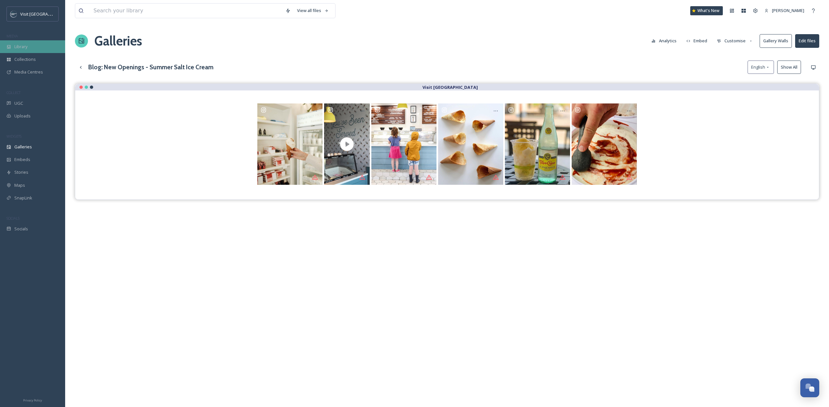
click at [32, 49] on div "Library" at bounding box center [32, 46] width 65 height 13
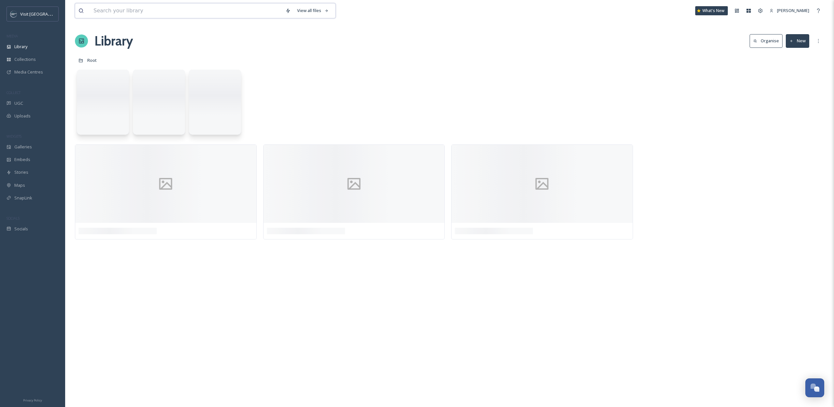
click at [114, 8] on input at bounding box center [186, 11] width 192 height 14
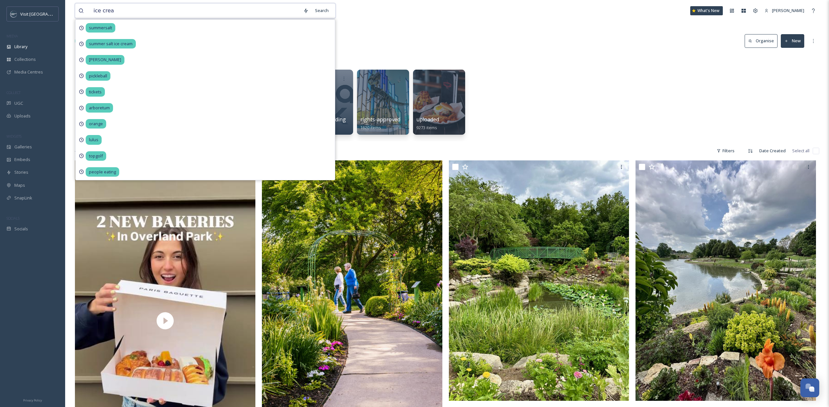
type input "ice cream"
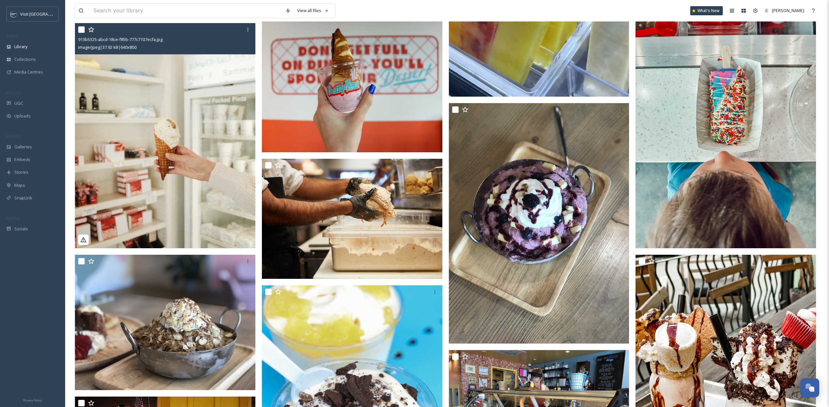
scroll to position [300, 0]
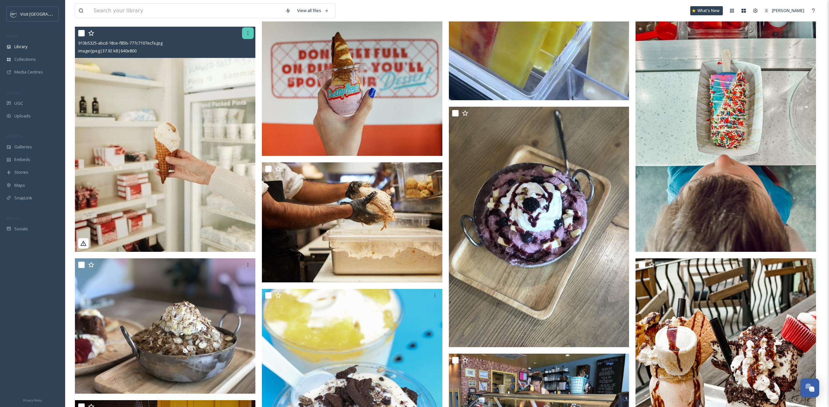
click at [245, 36] on div at bounding box center [248, 33] width 12 height 12
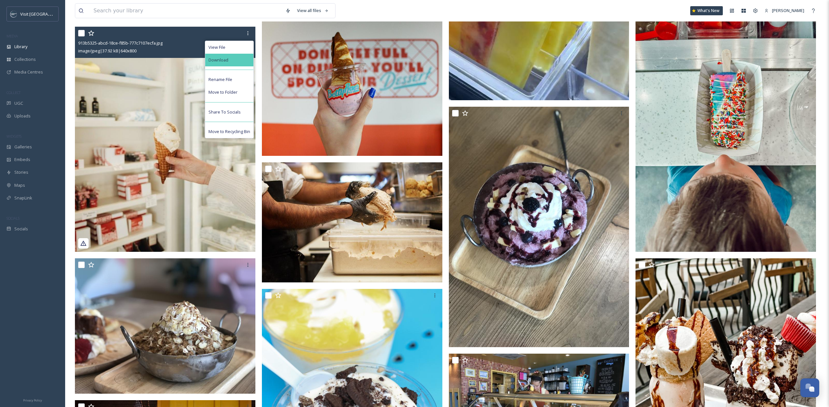
click at [231, 63] on div "Download" at bounding box center [229, 60] width 48 height 13
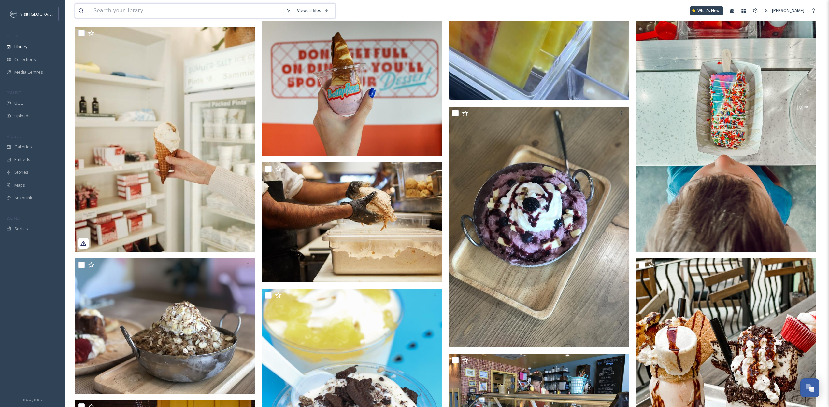
click at [108, 6] on input at bounding box center [186, 11] width 192 height 14
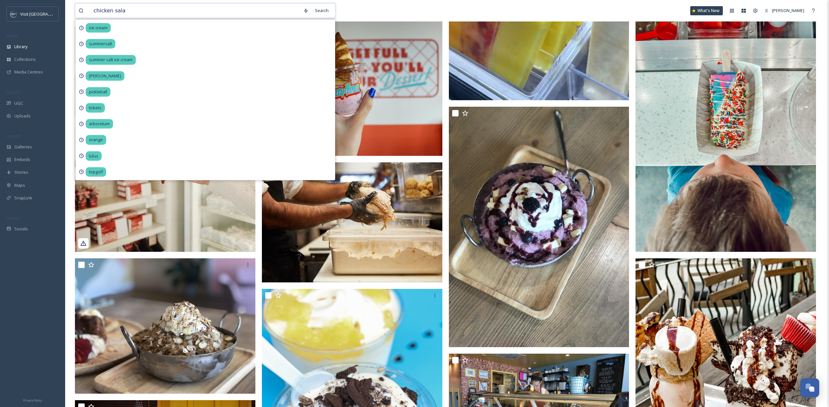
type input "chicken salad"
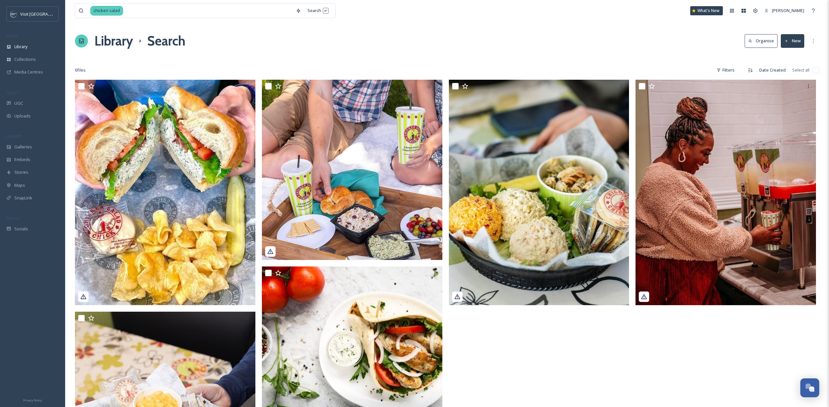
click at [513, 34] on div "Library Search Organise New" at bounding box center [447, 41] width 744 height 20
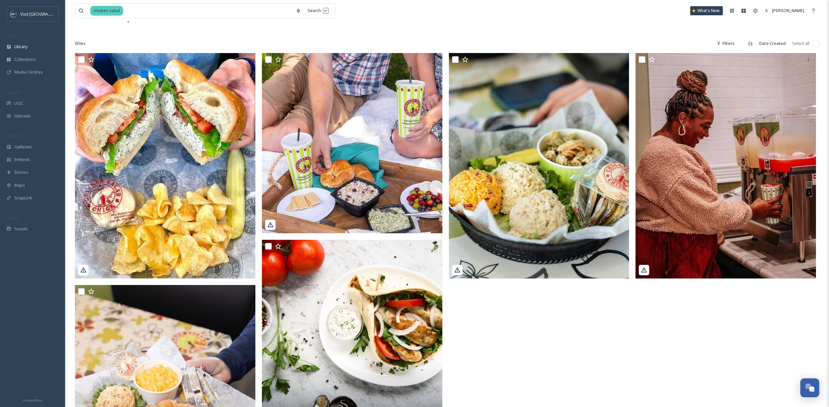
scroll to position [26, 0]
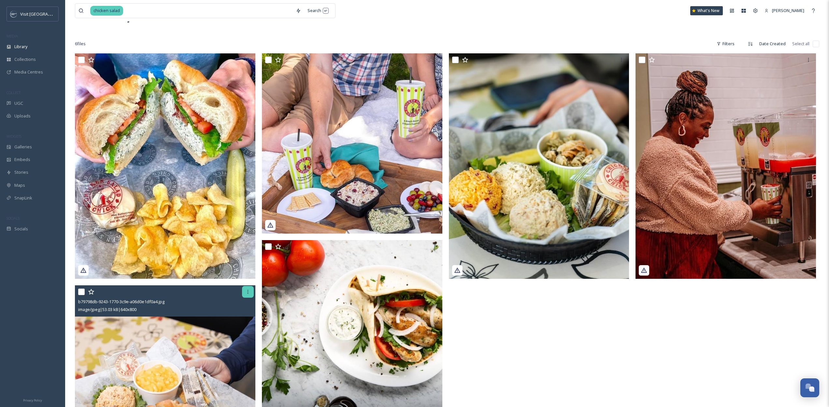
click at [246, 290] on icon at bounding box center [247, 291] width 5 height 5
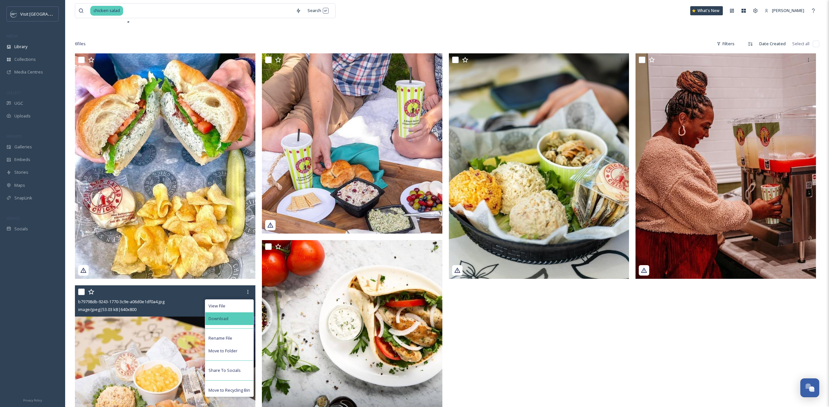
click at [240, 315] on div "Download" at bounding box center [229, 319] width 48 height 13
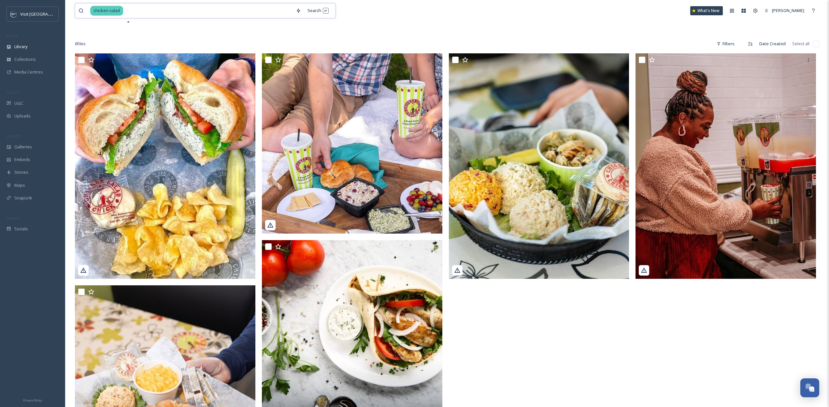
click at [150, 8] on input at bounding box center [208, 11] width 169 height 14
type input "chicken [PERSON_NAME] rise"
type input "c"
type input "slow rise"
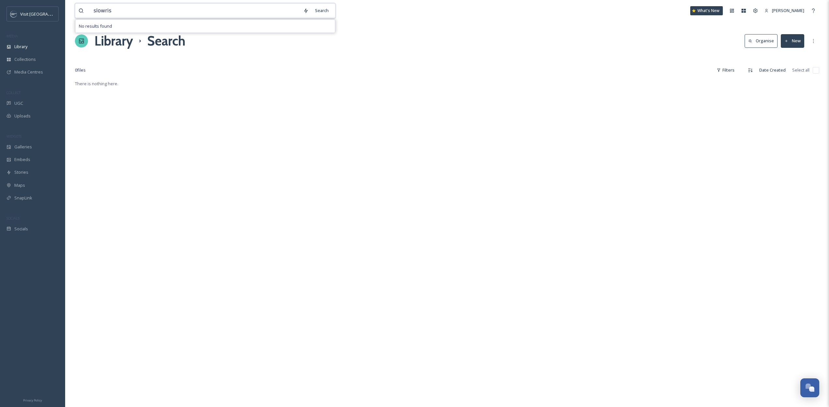
type input "slowrise"
type input "s"
type input "donut"
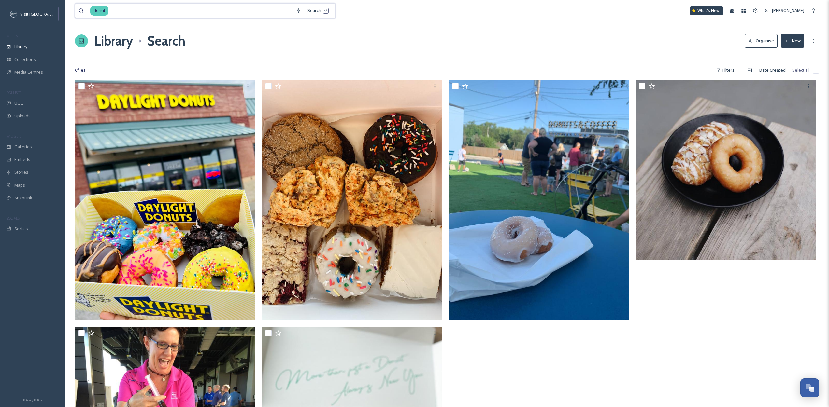
click at [125, 10] on input at bounding box center [200, 11] width 183 height 14
type input "d"
type input "[PERSON_NAME]"
